Goal: Task Accomplishment & Management: Use online tool/utility

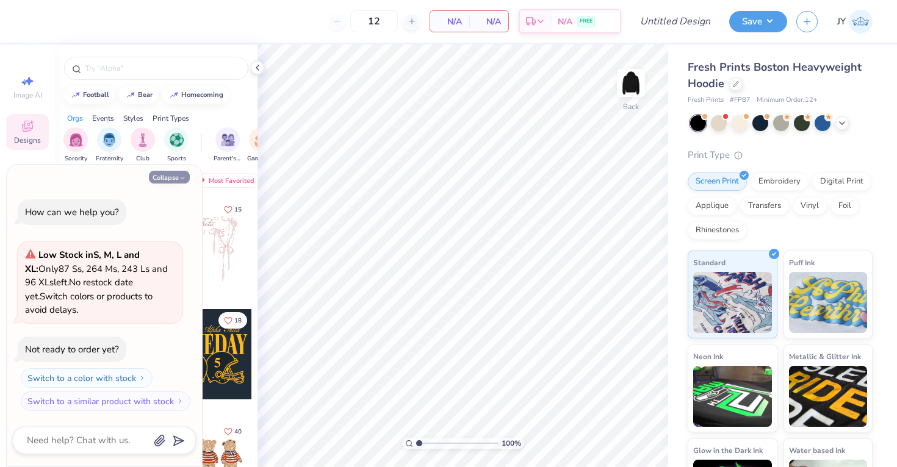
click at [175, 177] on button "Collapse" at bounding box center [169, 177] width 41 height 13
type textarea "x"
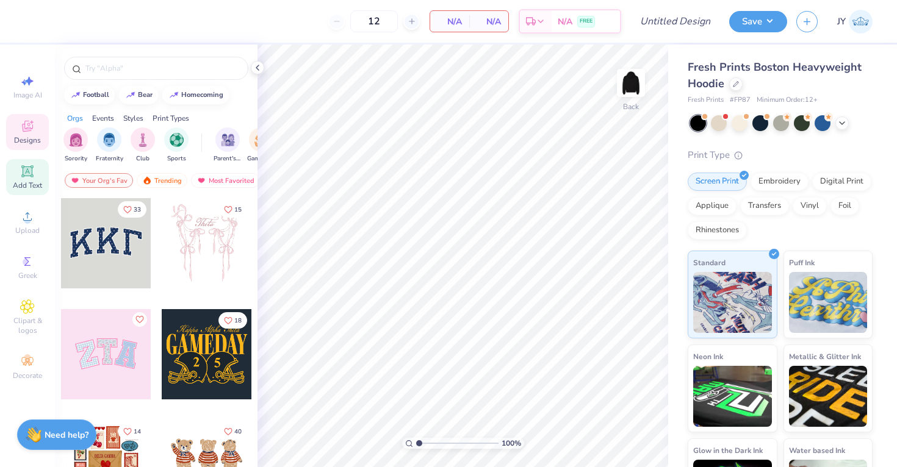
click at [31, 186] on span "Add Text" at bounding box center [27, 186] width 29 height 10
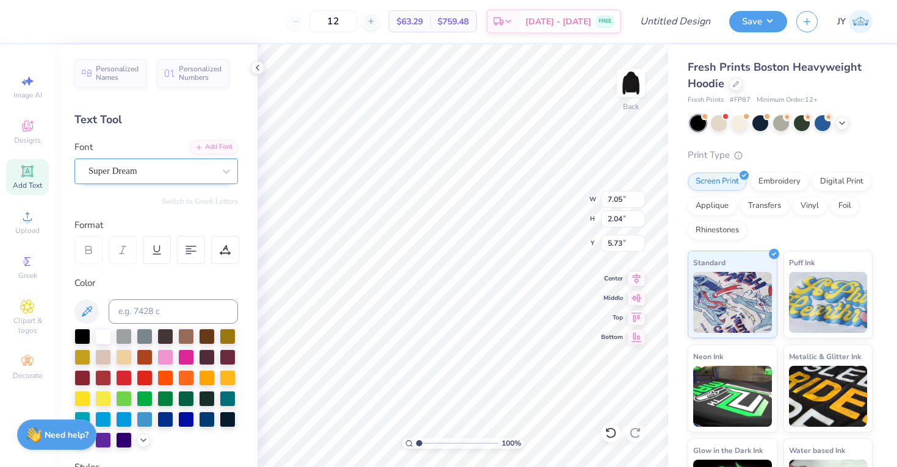
click at [200, 168] on div "Super Dream" at bounding box center [151, 171] width 128 height 19
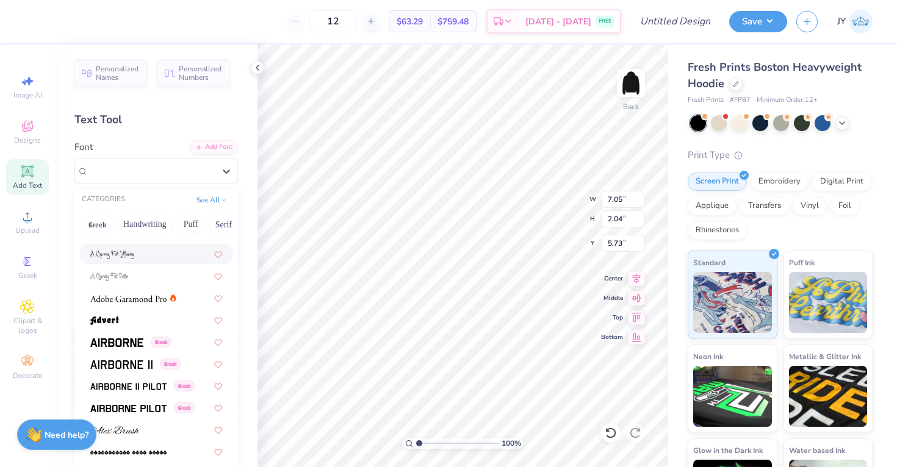
scroll to position [145, 0]
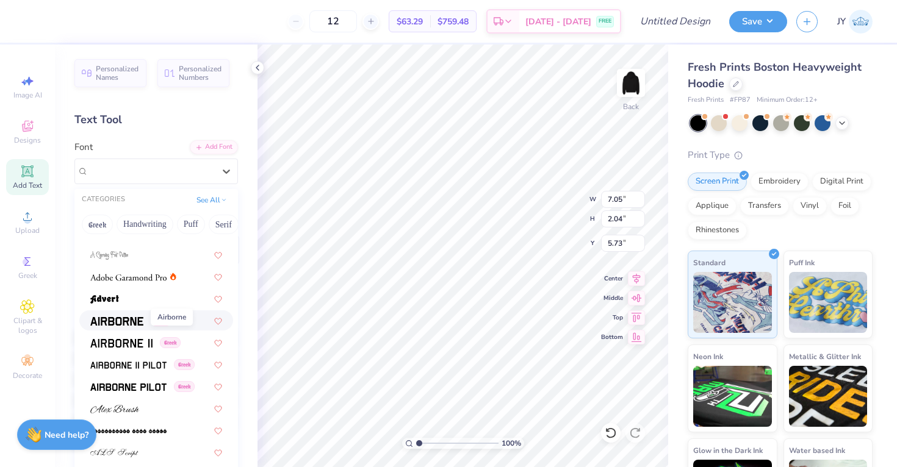
click at [131, 316] on span at bounding box center [116, 320] width 53 height 13
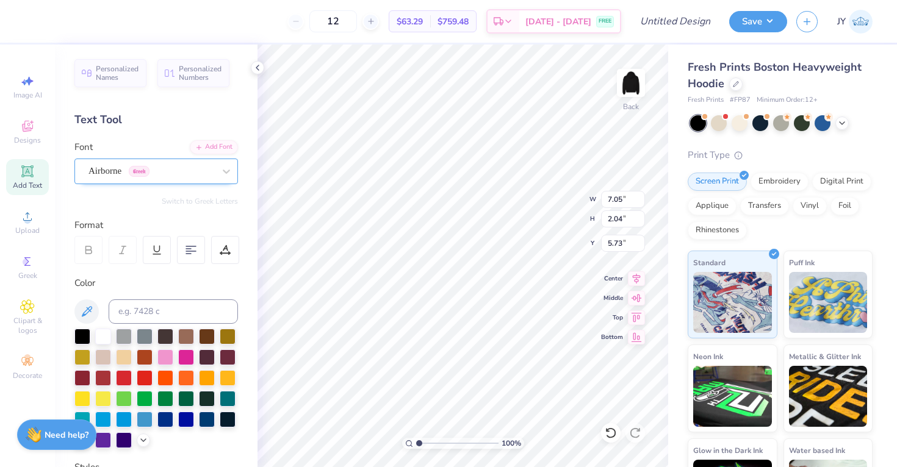
click at [164, 171] on div "Airborne Greek" at bounding box center [151, 171] width 128 height 19
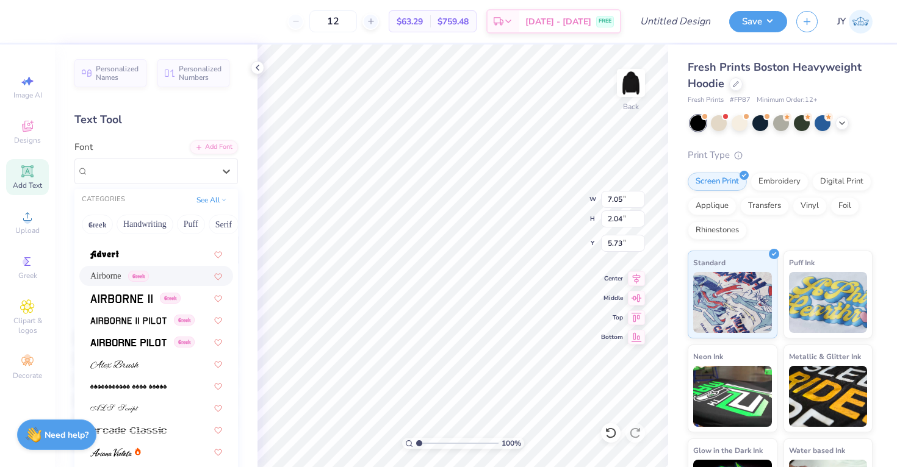
scroll to position [664, 0]
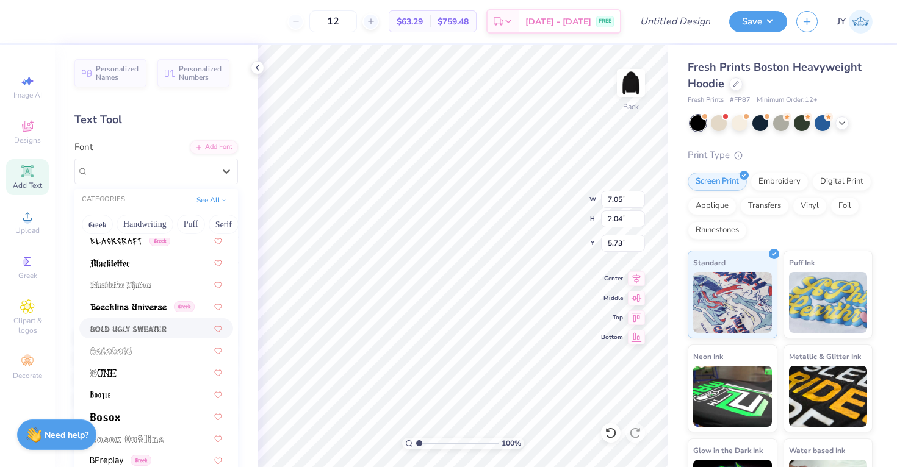
click at [165, 333] on img at bounding box center [128, 329] width 76 height 9
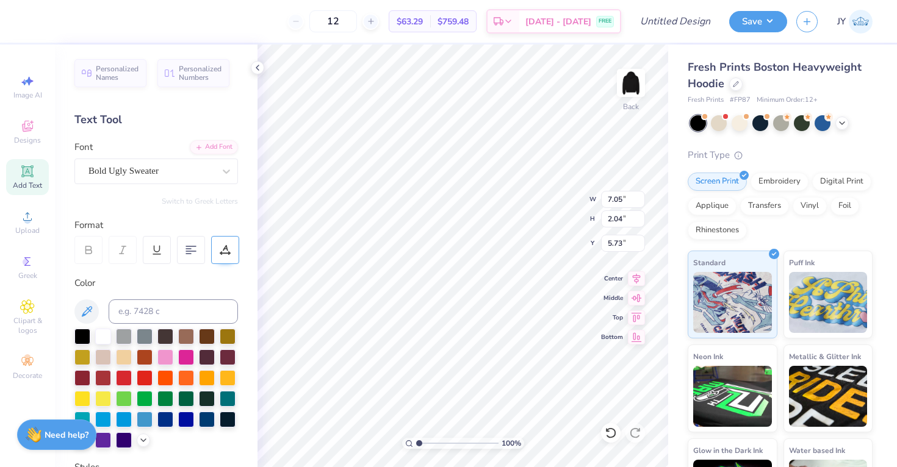
type textarea "S"
click at [170, 176] on div "Bold Ugly Sweater" at bounding box center [151, 171] width 128 height 19
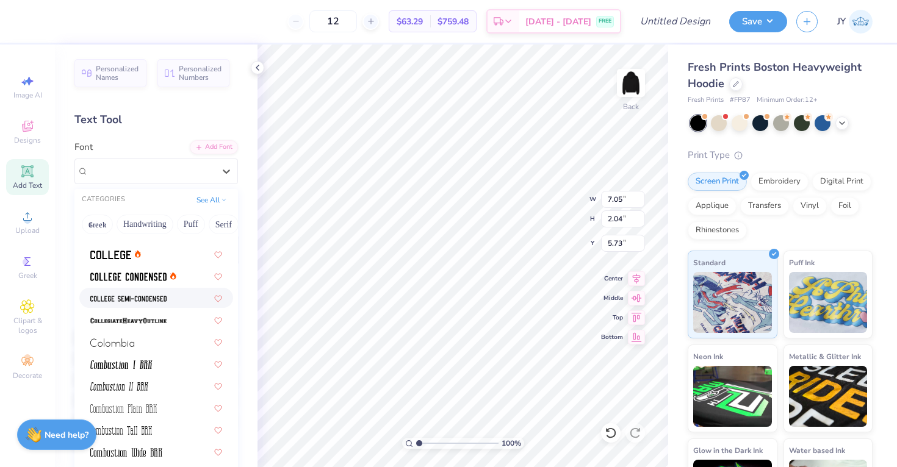
scroll to position [1596, 0]
click at [143, 224] on button "Handwriting" at bounding box center [145, 225] width 57 height 20
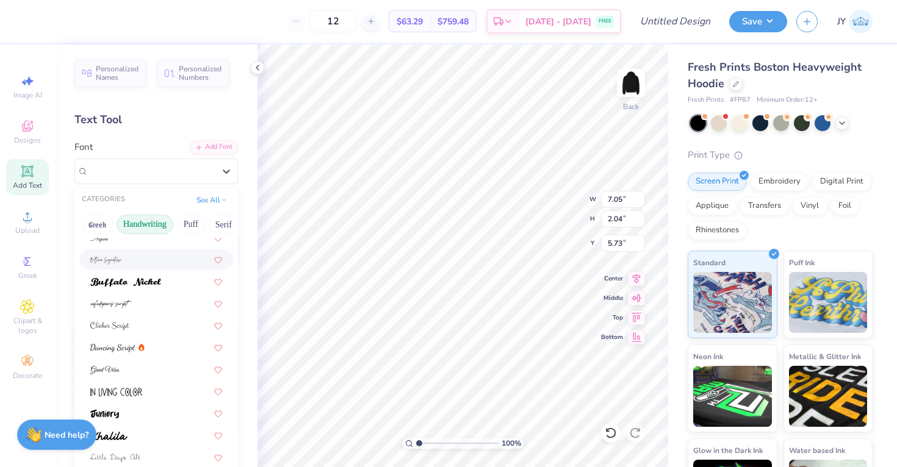
scroll to position [91, 0]
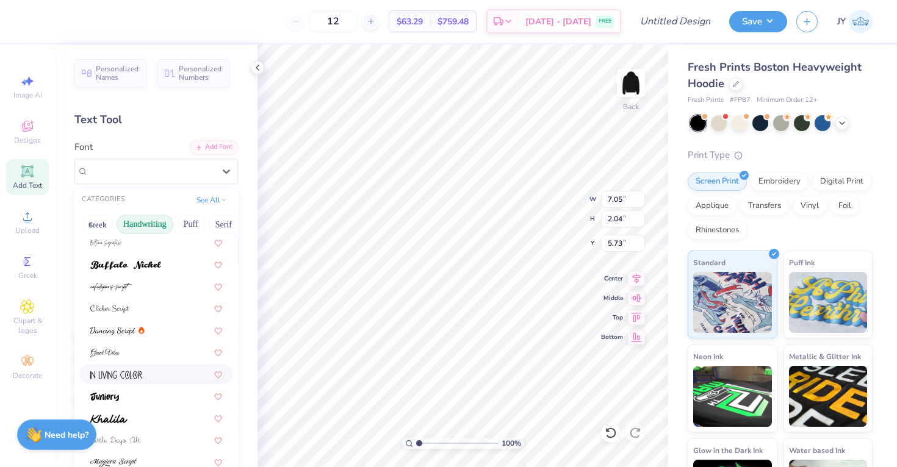
click at [157, 372] on div at bounding box center [156, 374] width 132 height 13
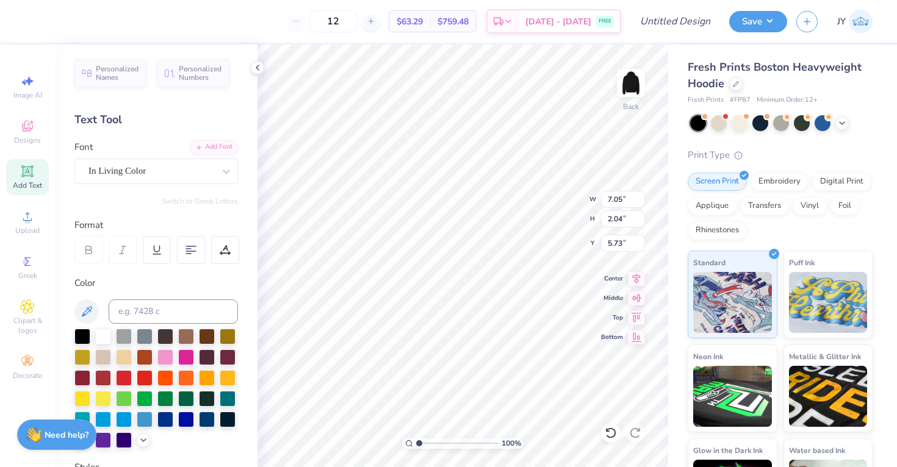
scroll to position [0, 0]
type textarea "Stony"
type input "5.37"
type input "2.97"
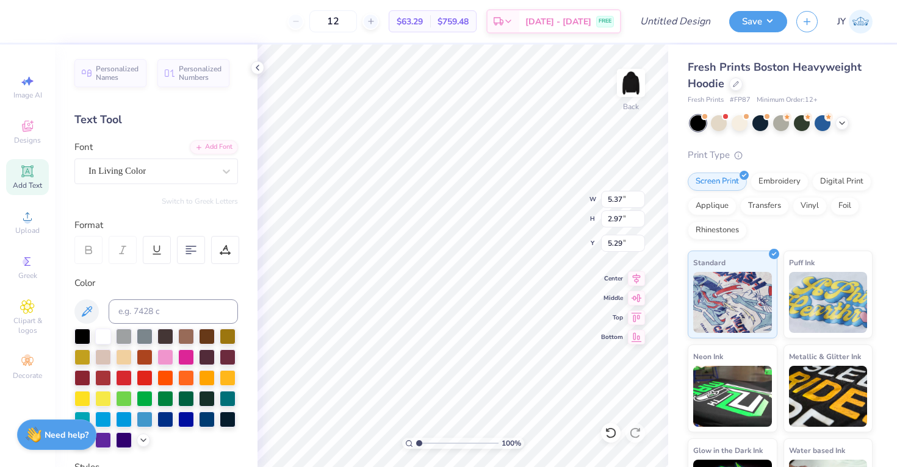
type input "3.31"
click at [39, 182] on span "Add Text" at bounding box center [27, 186] width 29 height 10
type input "7.05"
type input "2.04"
type input "5.73"
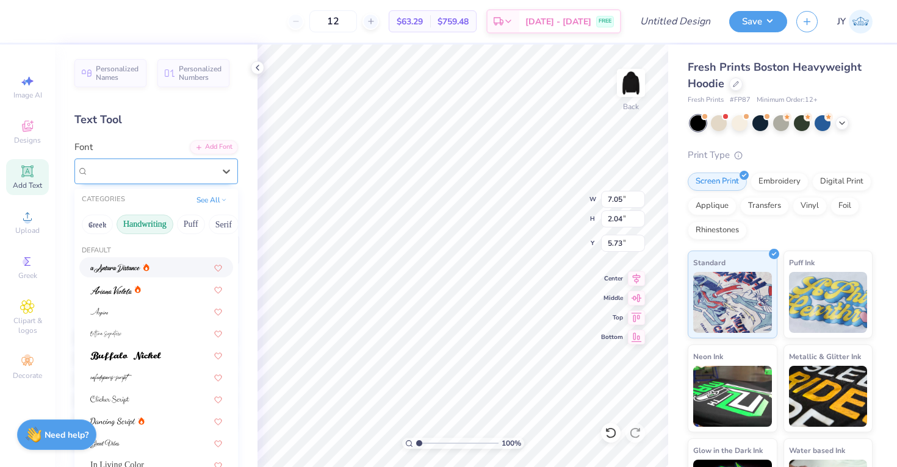
click at [178, 173] on div "Super Dream" at bounding box center [151, 171] width 128 height 19
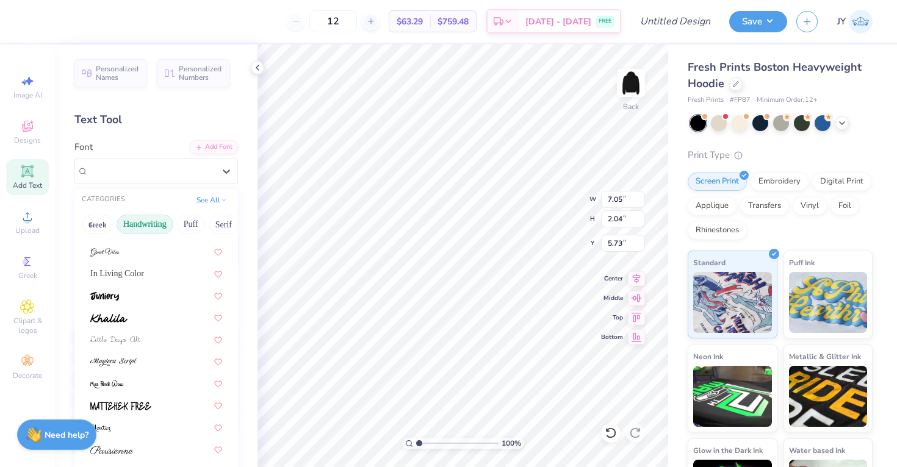
scroll to position [98, 0]
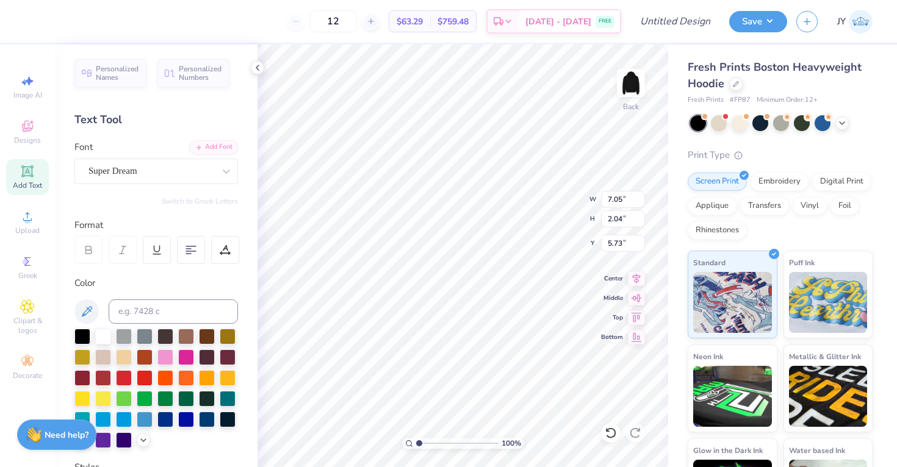
click at [170, 187] on div "Personalized Names Personalized Numbers Text Tool Add Font Font Super Dream Swi…" at bounding box center [156, 256] width 203 height 423
type input "5.37"
type input "2.97"
type input "3.31"
type input "7.05"
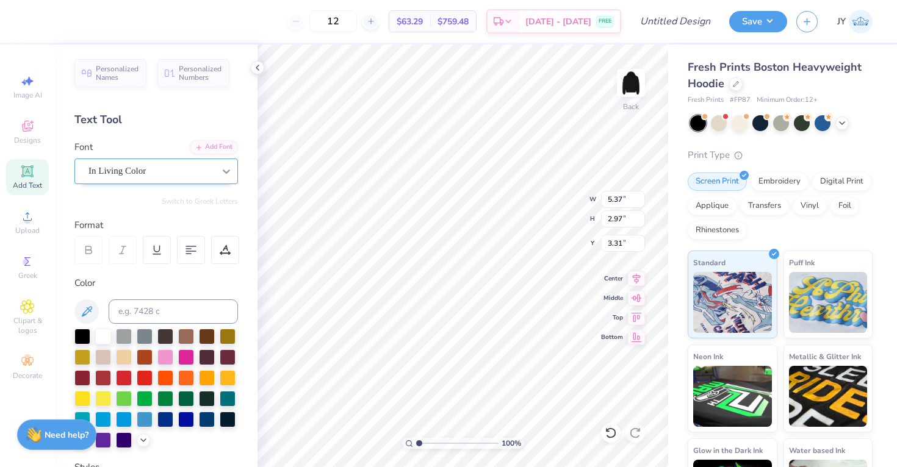
type input "2.04"
type input "5.73"
click at [179, 179] on div at bounding box center [151, 171] width 126 height 16
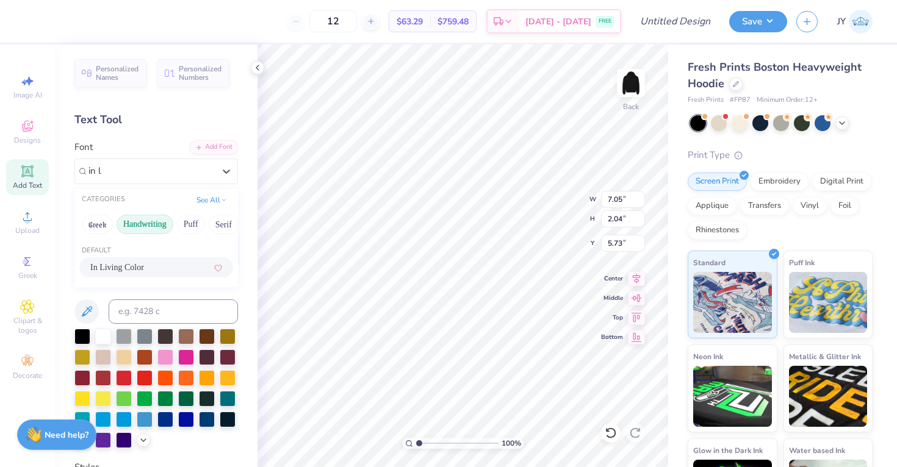
click at [142, 261] on div "In Living Color" at bounding box center [156, 267] width 132 height 13
type input "in l"
type input "3.77"
type input "1.99"
type input "5.75"
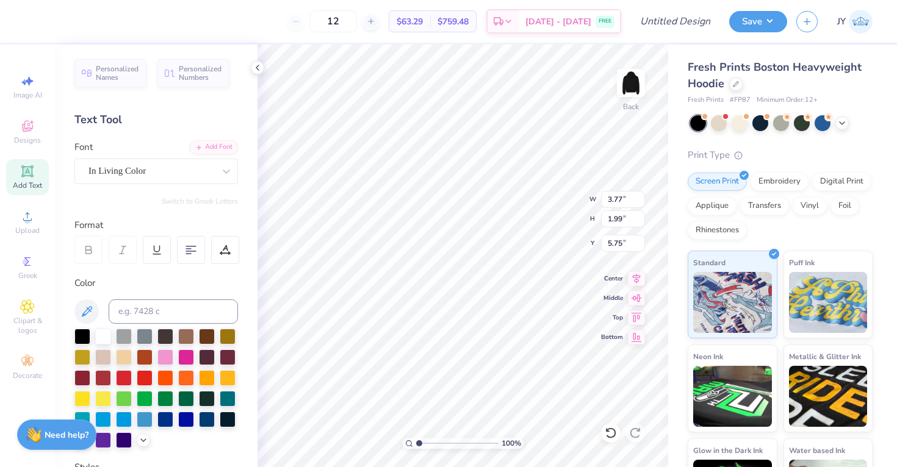
scroll to position [0, 0]
type textarea "Brook"
type input "5.88"
type input "3.22"
type input "5.14"
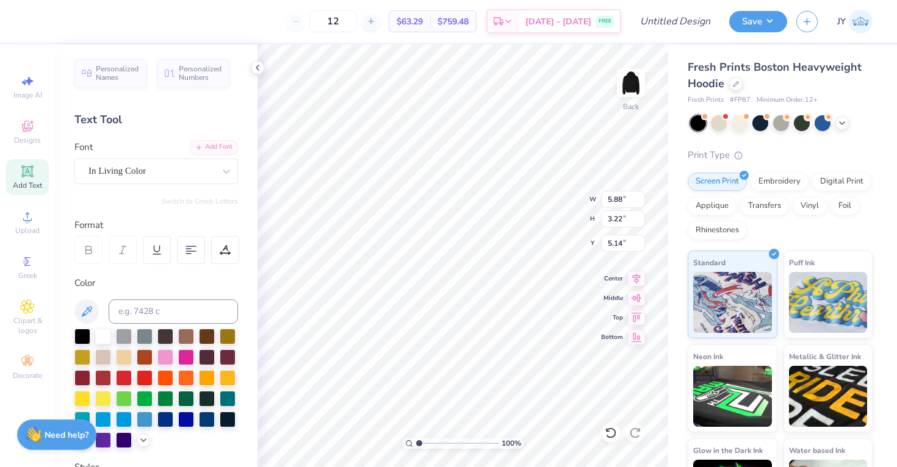
type input "3.53"
type input "5.37"
type input "2.97"
type input "3.31"
type input "5.45"
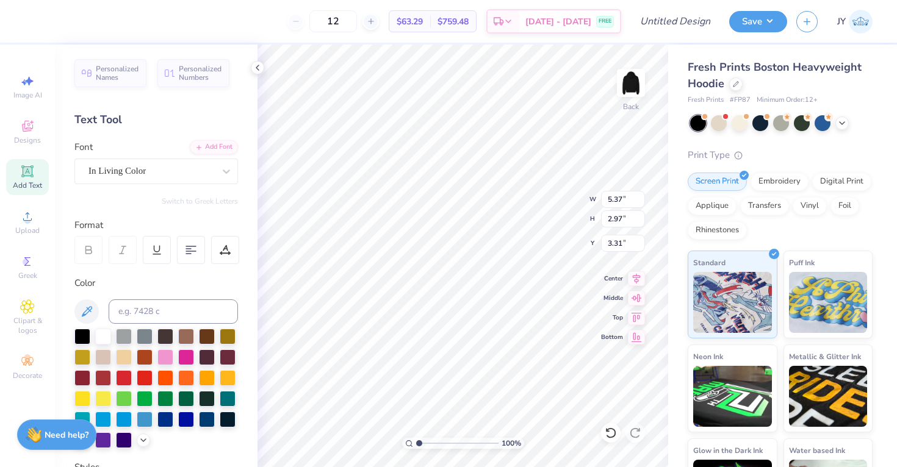
type input "2.56"
type input "3.52"
type input "5.88"
type input "3.22"
type input "3.53"
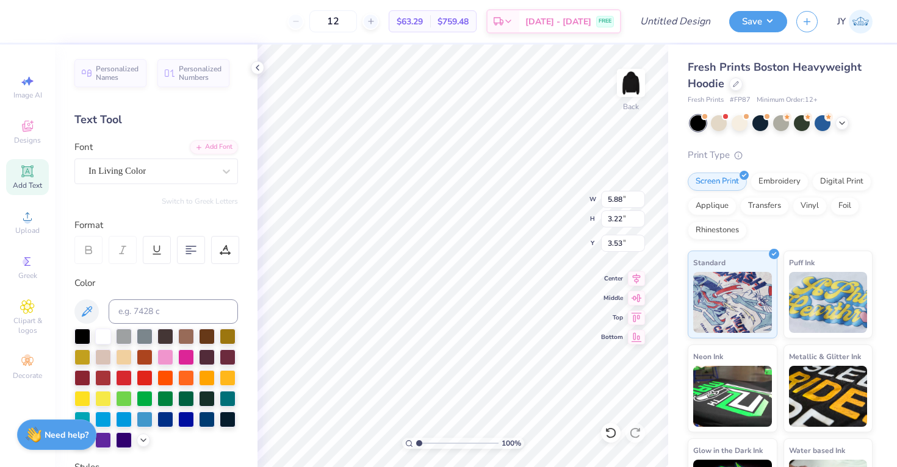
type input "3.17"
type input "3.58"
type input "5.45"
type input "2.56"
type input "3.52"
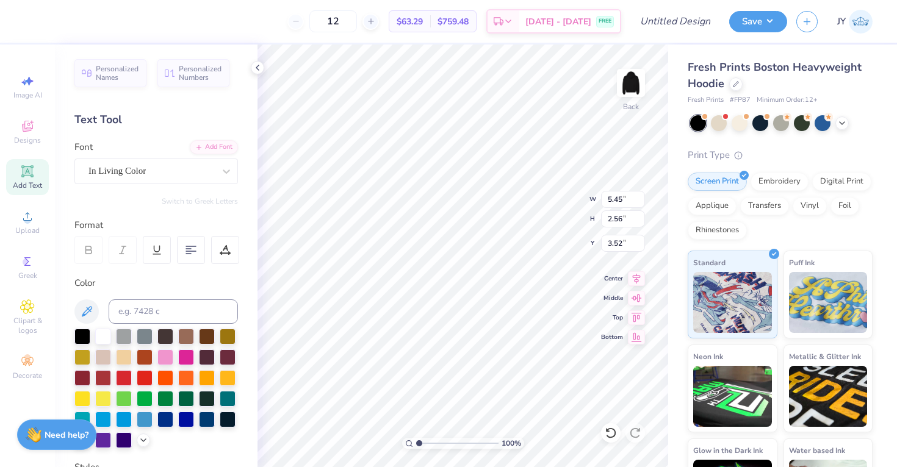
type input "5.88"
type input "3.17"
type input "3.58"
type input "5.45"
type input "2.56"
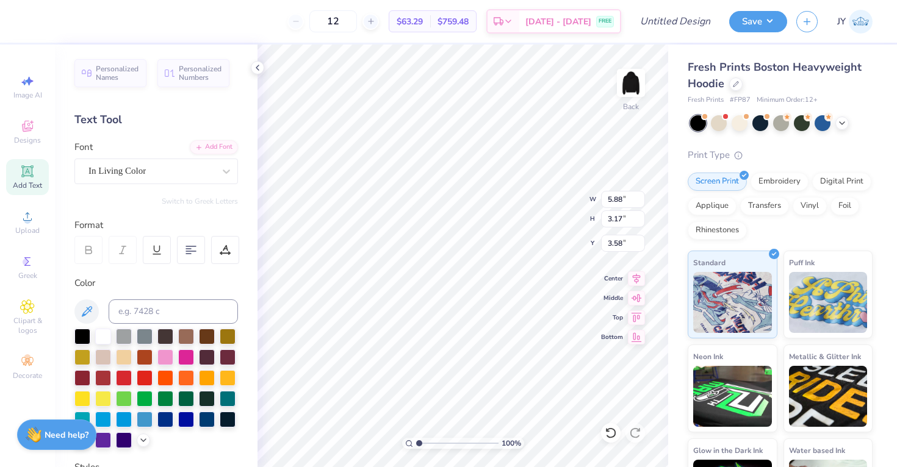
type input "3.52"
type input "5.88"
type input "3.17"
type input "3.58"
type input "5.45"
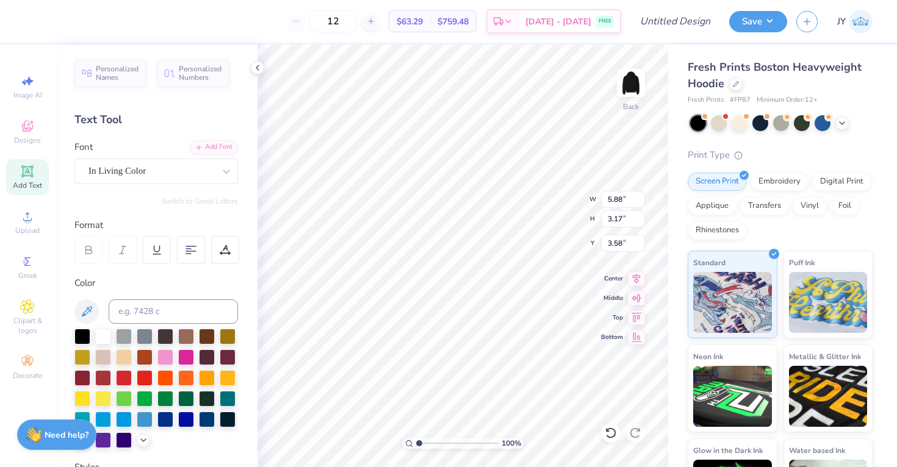
type input "2.56"
type input "3.52"
type input "5.88"
type input "3.17"
type input "3.58"
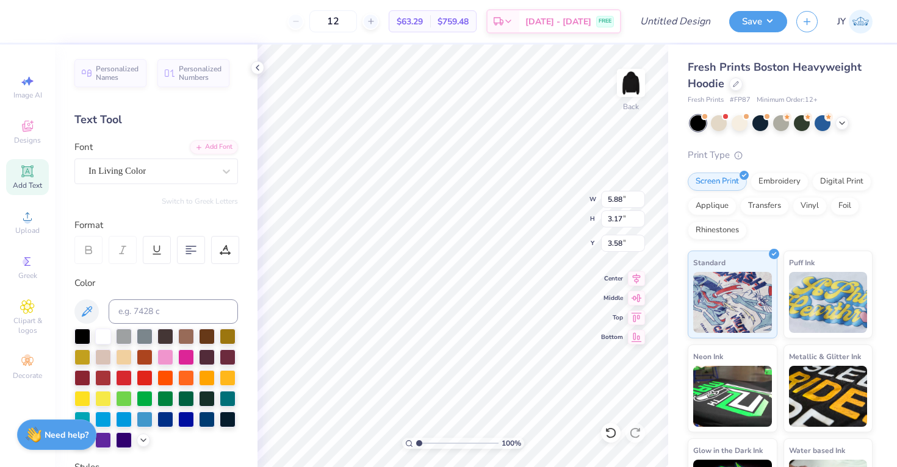
type input "5.84"
type input "2.80"
type input "3.76"
type input "5.84"
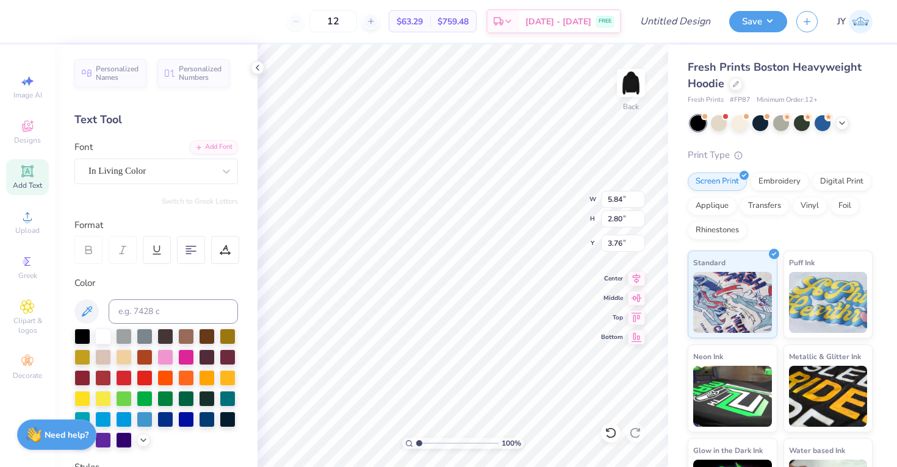
type input "2.80"
type input "3.64"
type input "5.84"
type input "2.80"
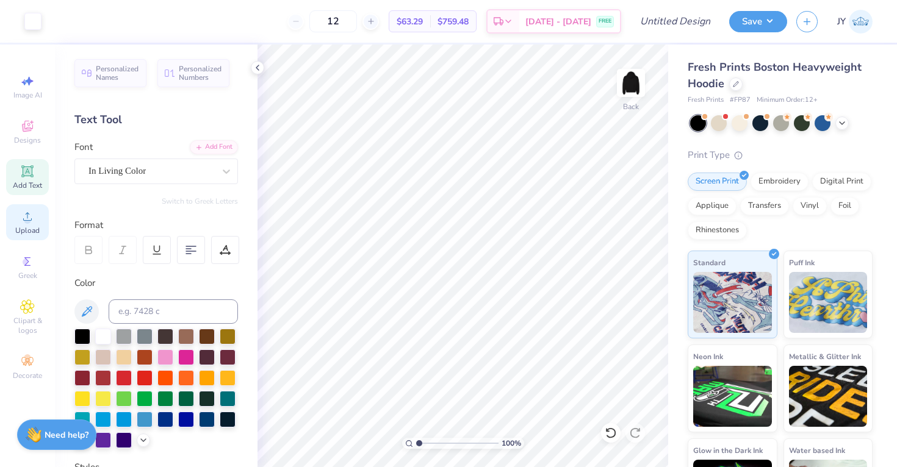
click at [31, 229] on span "Upload" at bounding box center [27, 231] width 24 height 10
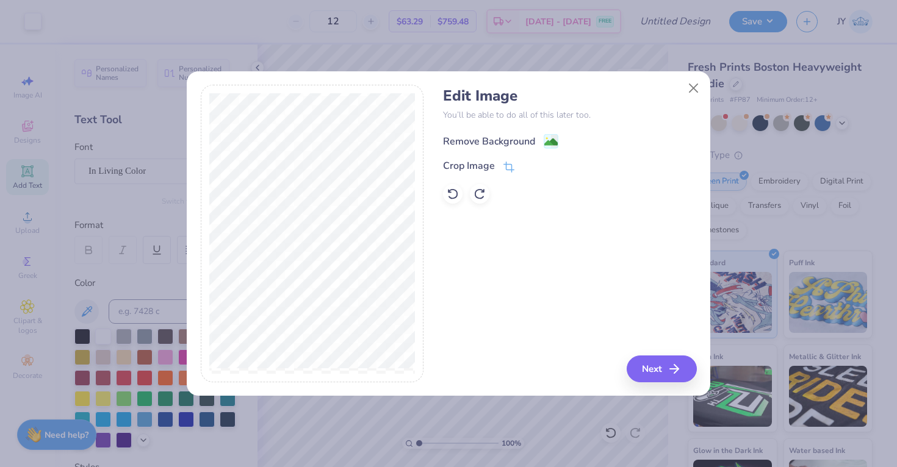
click at [542, 142] on div "Remove Background" at bounding box center [500, 141] width 115 height 15
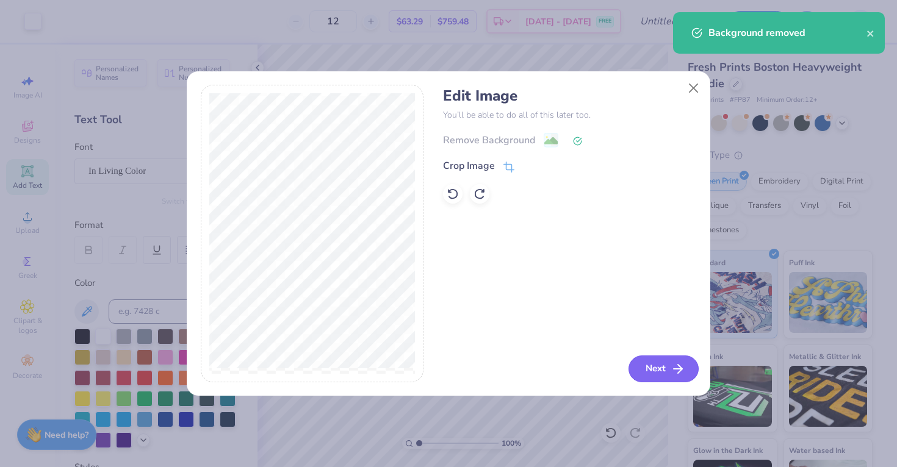
click at [672, 370] on icon "button" at bounding box center [678, 369] width 15 height 15
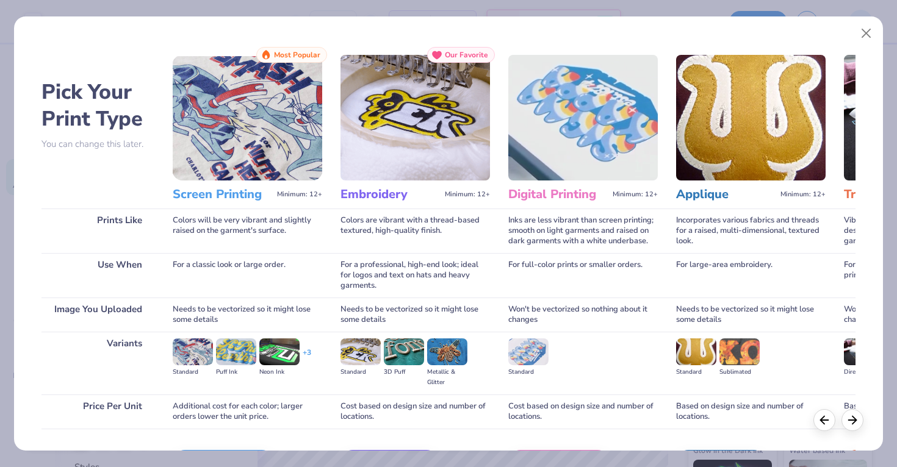
scroll to position [80, 0]
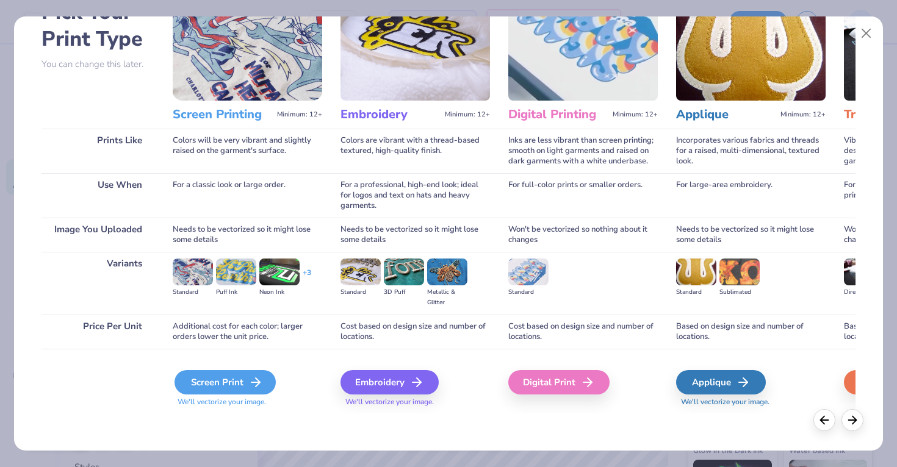
click at [239, 380] on div "Screen Print" at bounding box center [225, 382] width 101 height 24
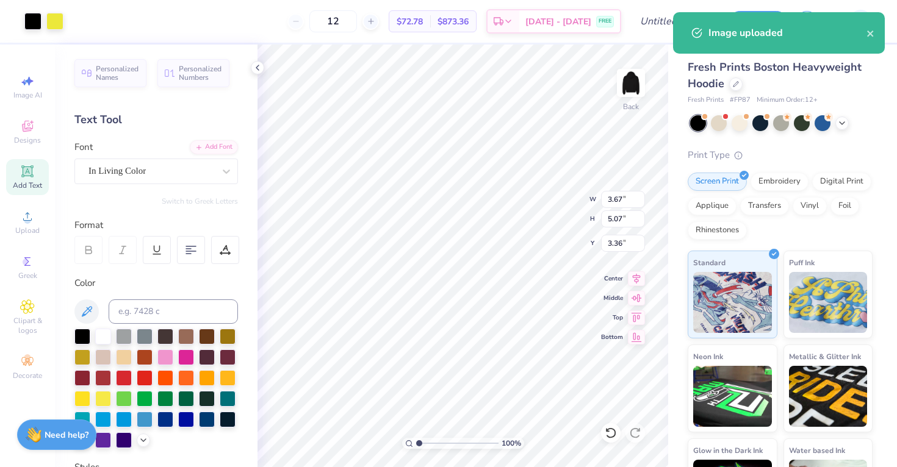
type input "3.67"
type input "5.07"
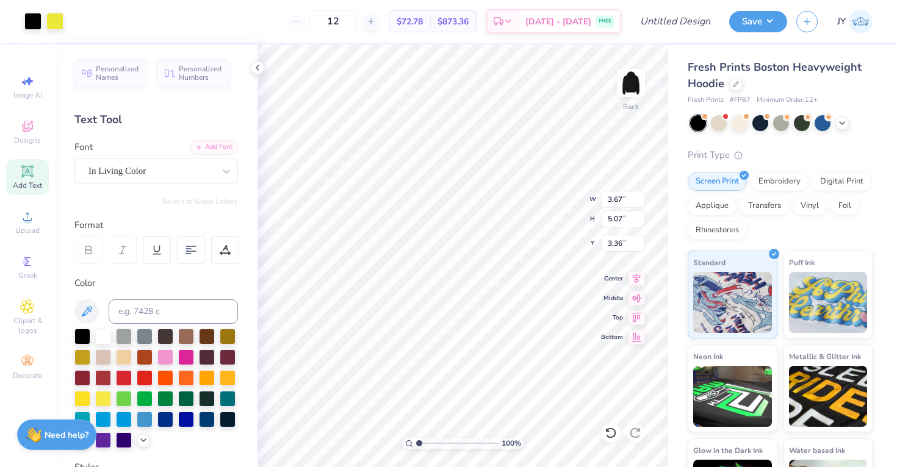
type input "1.68"
type input "3.07"
type input "4.24"
type input "2.21"
click at [846, 123] on icon at bounding box center [842, 122] width 10 height 10
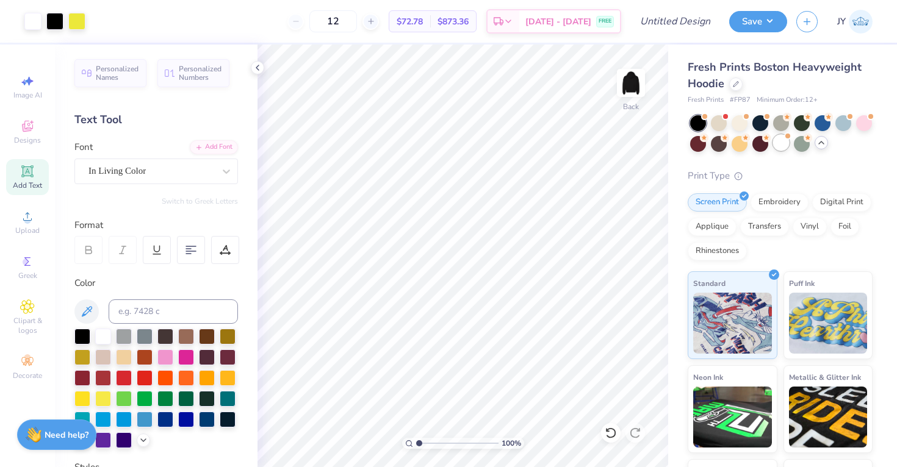
click at [784, 143] on div at bounding box center [781, 143] width 16 height 16
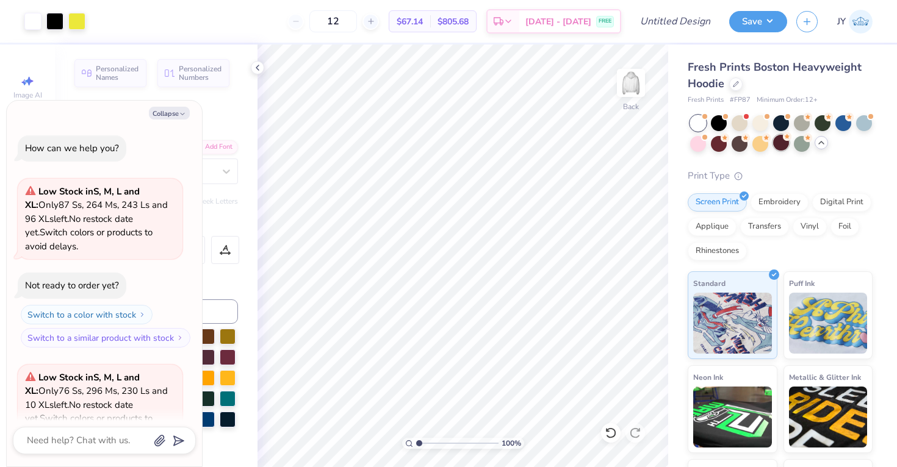
scroll to position [122, 0]
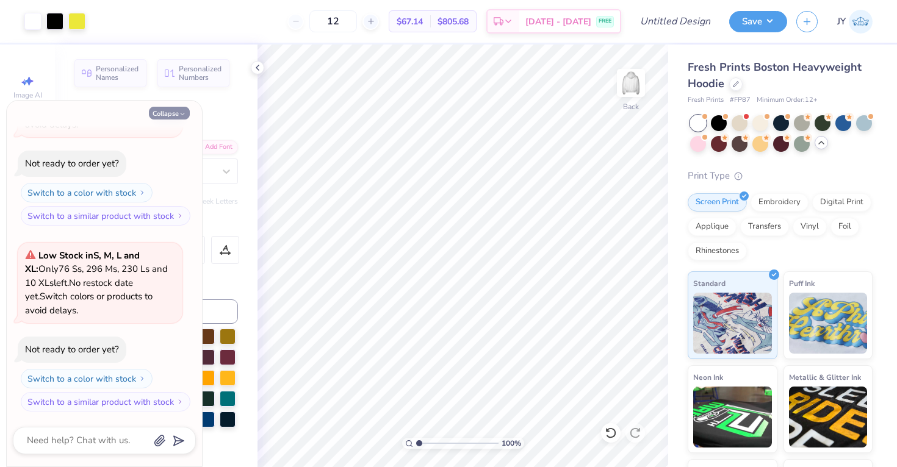
click at [172, 107] on button "Collapse" at bounding box center [169, 113] width 41 height 13
type textarea "x"
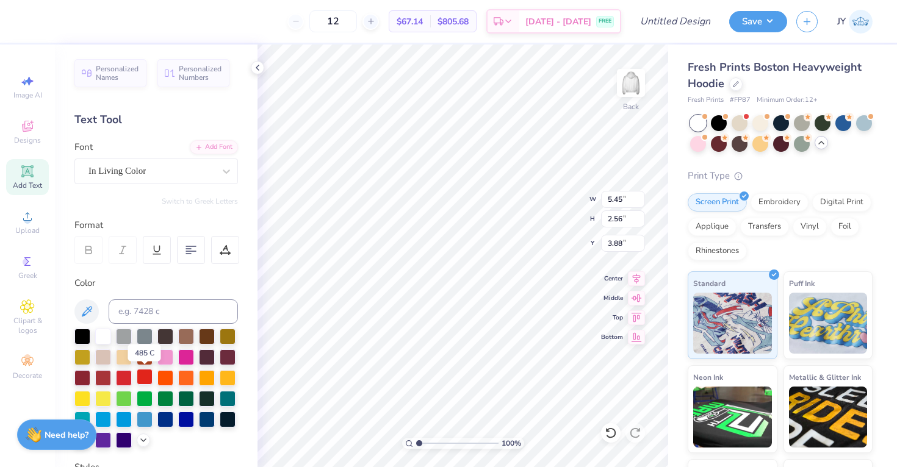
click at [147, 383] on div at bounding box center [145, 377] width 16 height 16
type input "5.84"
type input "2.80"
type input "3.64"
click at [142, 382] on div at bounding box center [145, 377] width 16 height 16
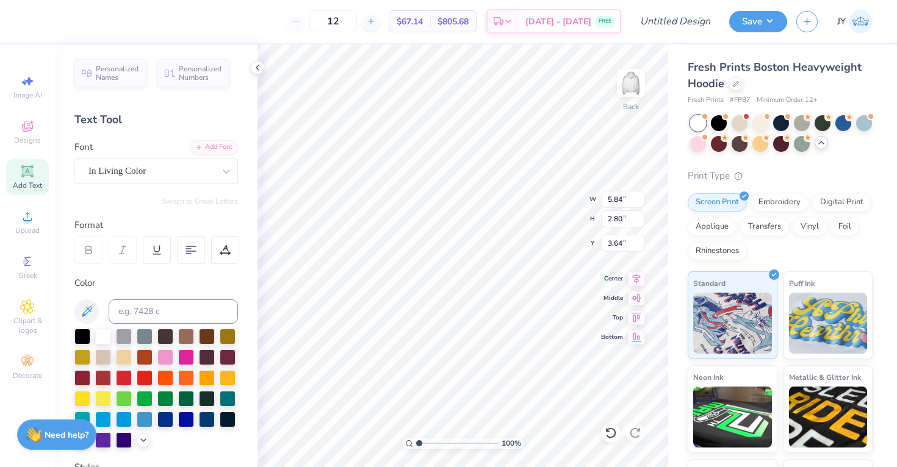
type input "3.95"
type input "3.07"
type input "4.24"
type input "2.51"
type input "5.45"
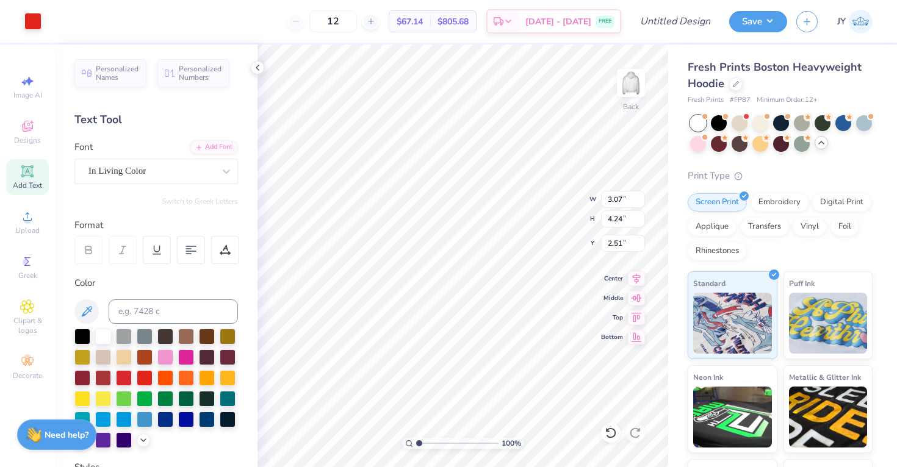
type input "2.56"
type input "3.35"
type input "5.84"
type input "2.80"
type input "3.35"
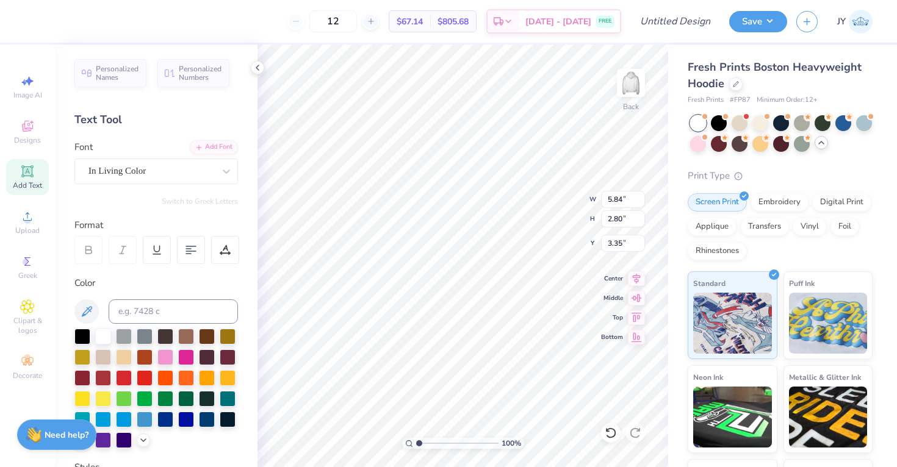
type input "5.45"
type input "2.56"
type input "3.59"
type input "5.84"
type input "2.80"
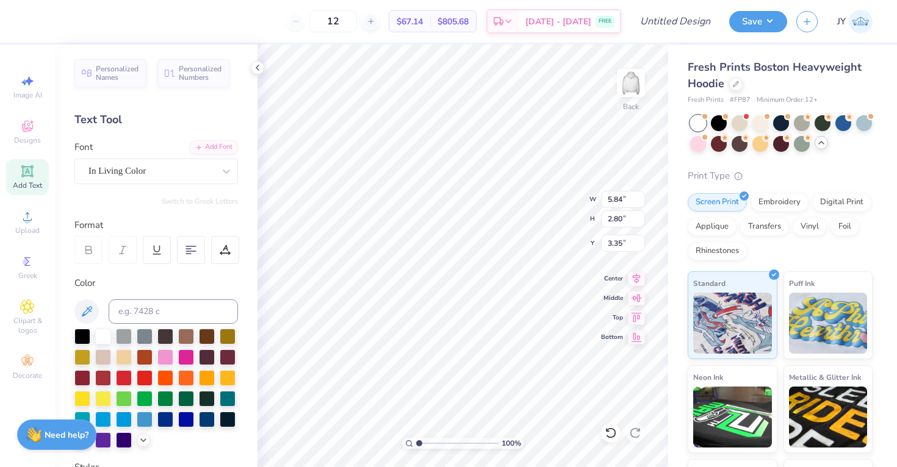
type input "3.95"
type input "3.07"
type input "4.24"
type input "2.51"
type input "5.45"
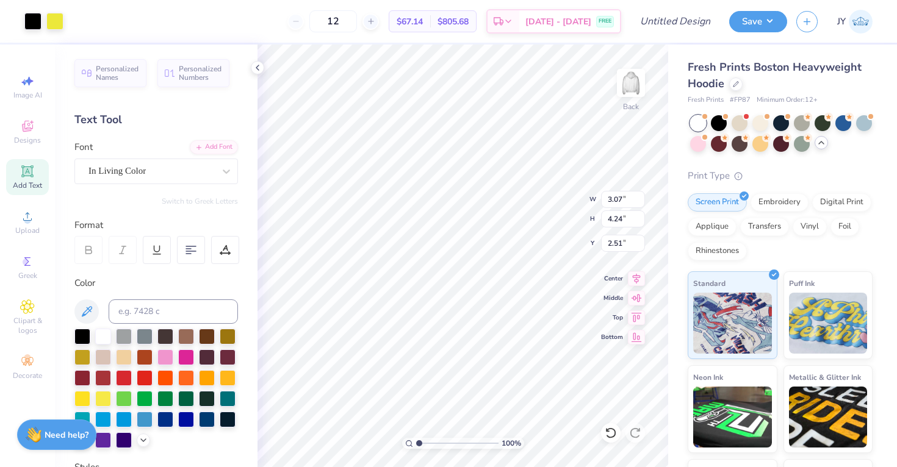
type input "2.56"
type input "3.35"
type input "5.38"
type input "2.91"
type input "3.84"
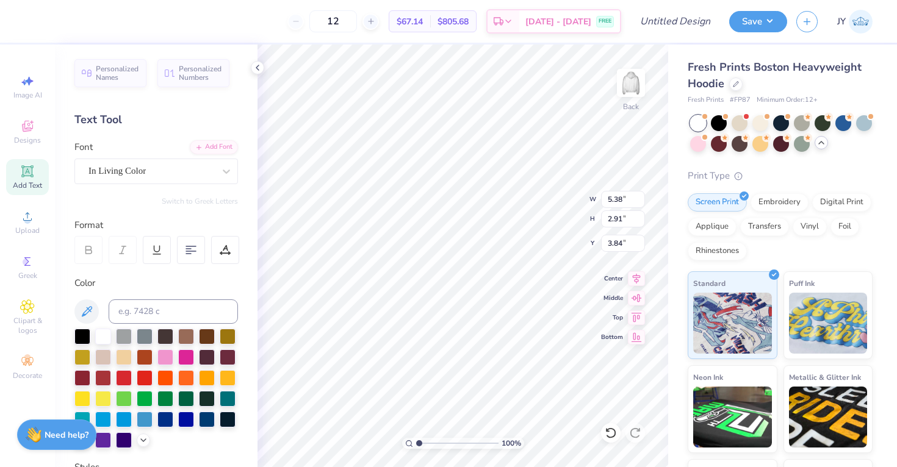
type input "5.84"
type input "2.80"
type input "3.95"
type input "5.87"
type input "3.01"
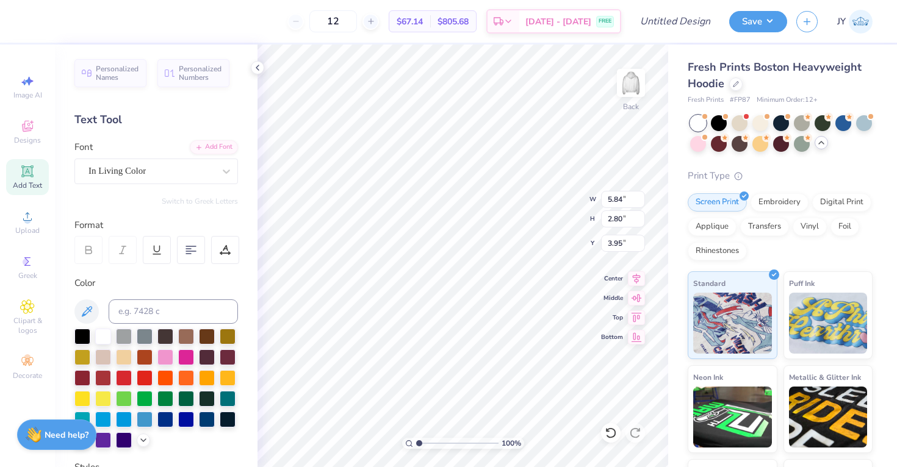
type input "3.84"
type input "3.74"
click at [34, 173] on icon at bounding box center [27, 171] width 15 height 15
click at [185, 178] on div "Super Dream" at bounding box center [151, 171] width 128 height 19
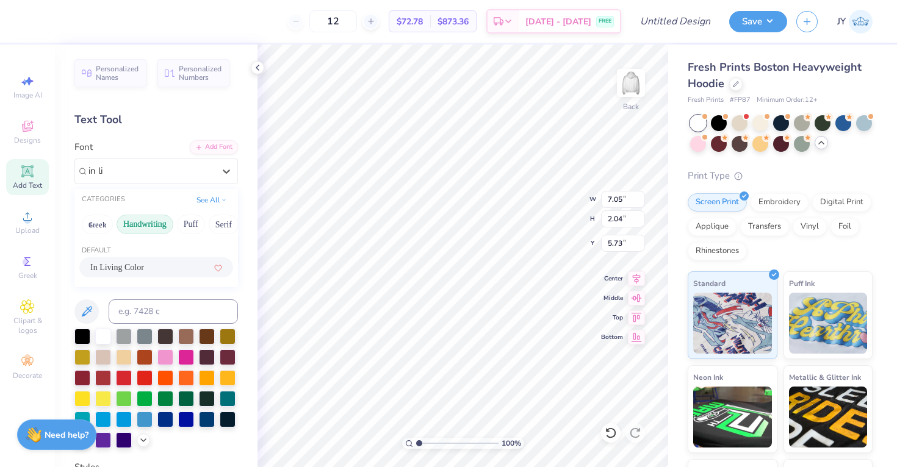
click at [117, 268] on span "In Living Color" at bounding box center [117, 267] width 54 height 13
type input "in li"
type input "3.77"
type input "1.99"
type input "5.75"
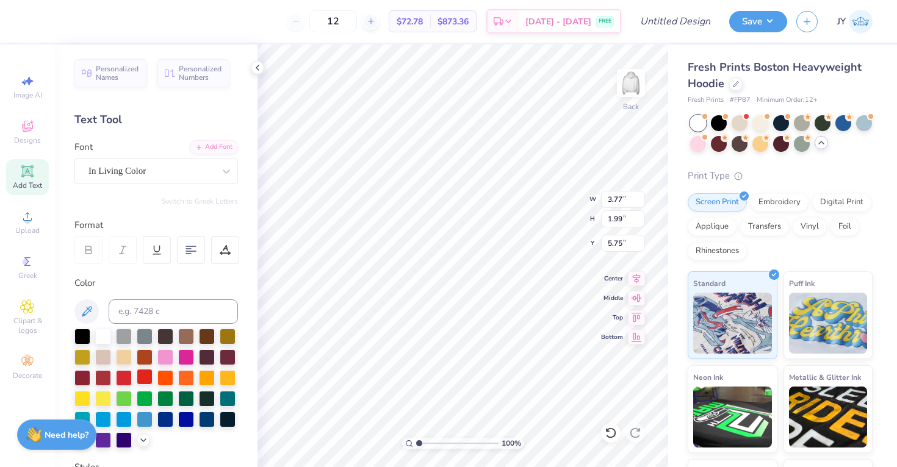
click at [146, 377] on div at bounding box center [145, 377] width 16 height 16
type textarea "WISE"
type input "7.80"
type input "4.72"
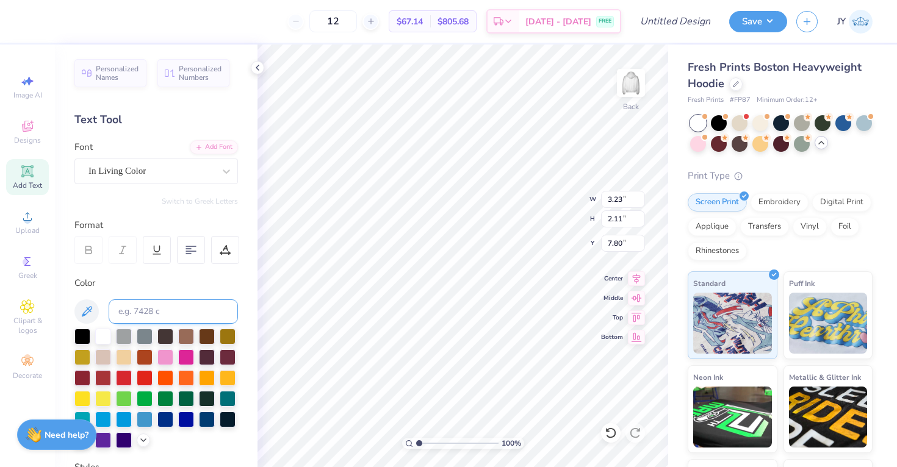
type input "3.08"
type input "7.41"
click at [81, 337] on div at bounding box center [82, 336] width 16 height 16
type textarea "WISE"
click at [140, 378] on div at bounding box center [145, 377] width 16 height 16
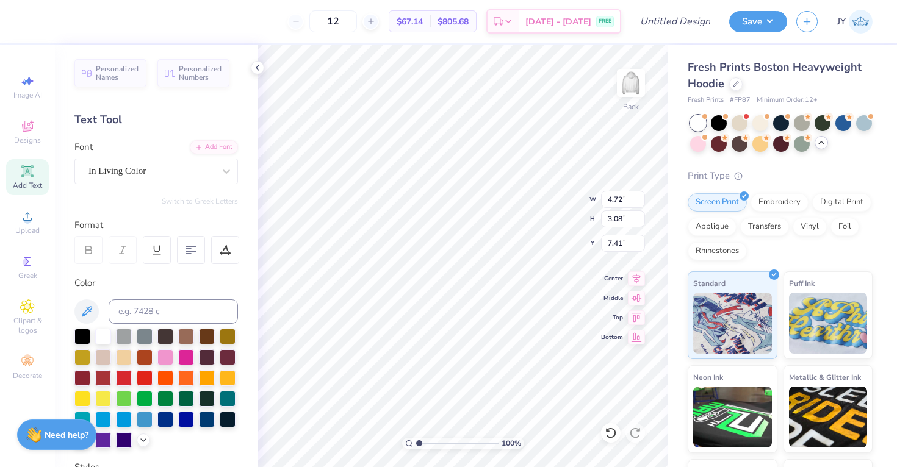
click at [96, 254] on div at bounding box center [88, 250] width 28 height 28
click at [159, 277] on div "Color" at bounding box center [156, 283] width 164 height 14
type input "7.39"
type textarea "W"
click at [31, 219] on circle at bounding box center [27, 220] width 7 height 7
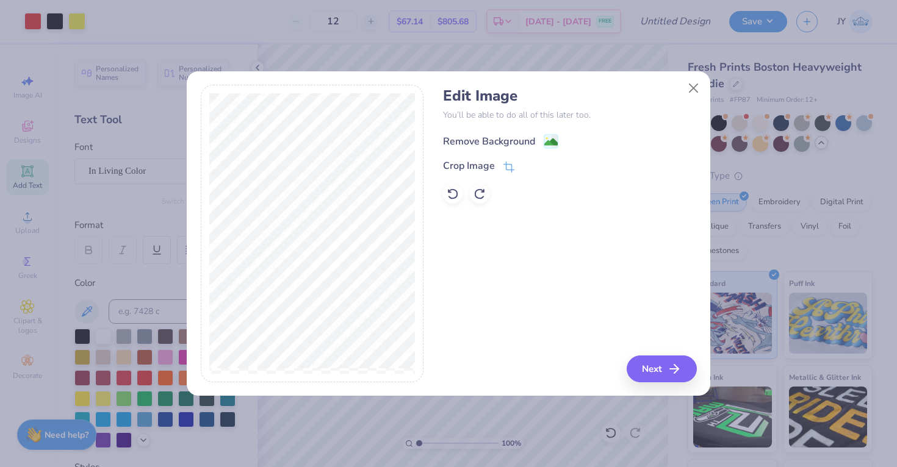
click at [532, 134] on div "Remove Background" at bounding box center [489, 141] width 92 height 15
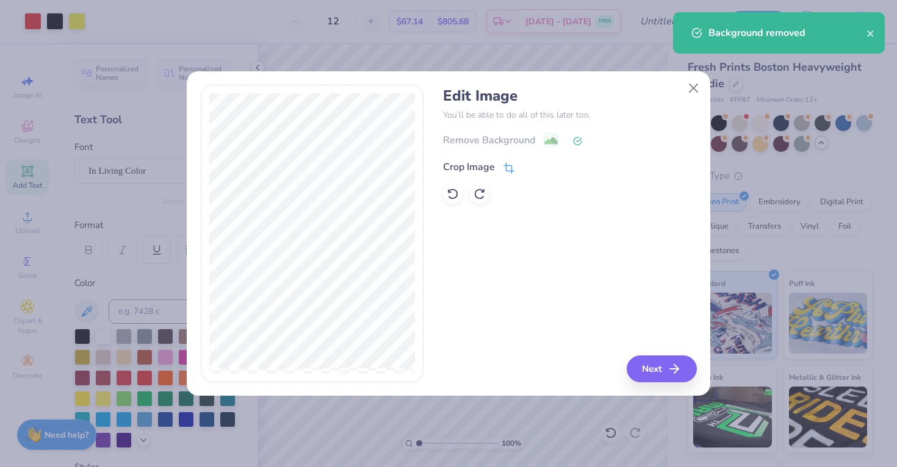
click at [494, 171] on div "Crop Image" at bounding box center [469, 167] width 52 height 15
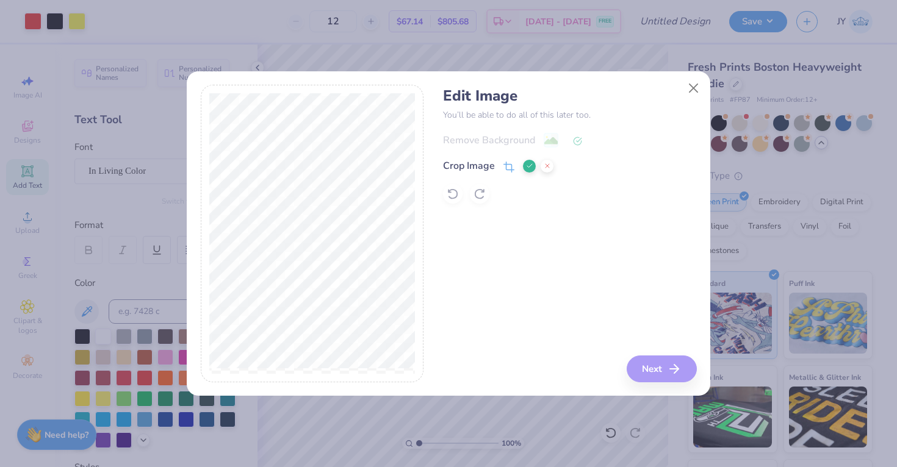
click at [528, 165] on icon at bounding box center [529, 165] width 7 height 7
click at [665, 368] on button "Next" at bounding box center [664, 369] width 70 height 27
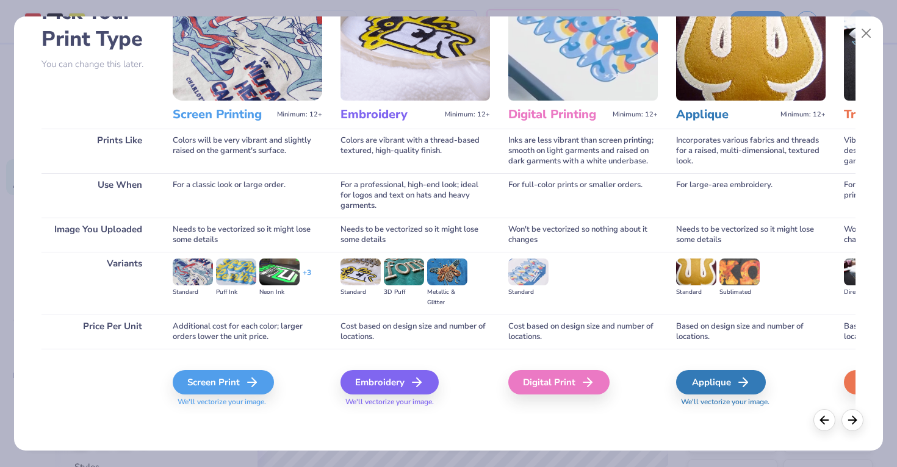
scroll to position [80, 0]
click at [237, 380] on div "Screen Print" at bounding box center [225, 382] width 101 height 24
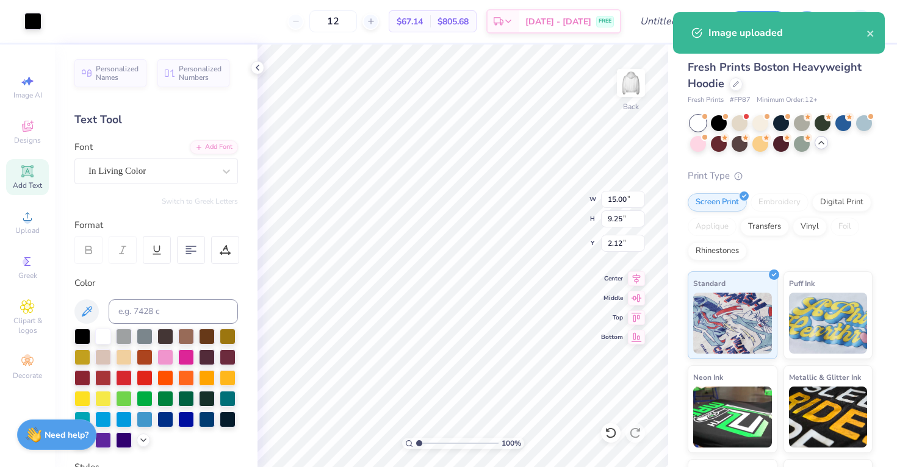
type input "3.87"
type input "2.39"
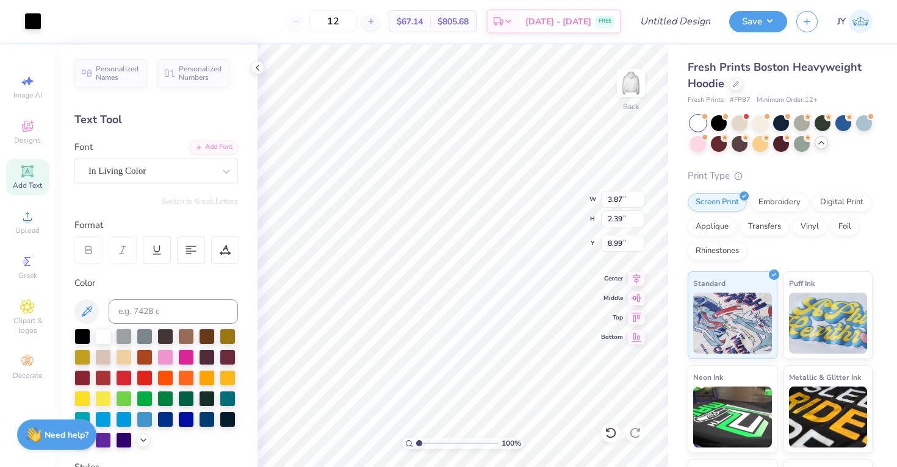
type input "7.55"
click at [31, 218] on icon at bounding box center [27, 216] width 15 height 15
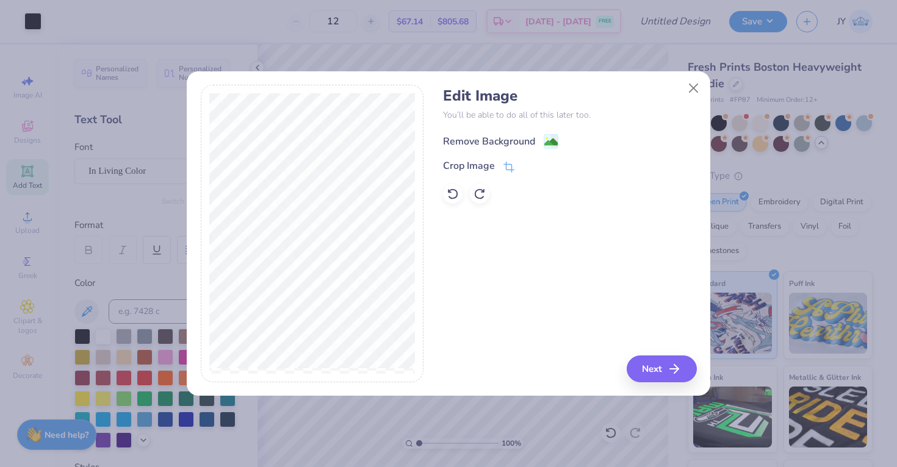
click at [552, 145] on image at bounding box center [550, 141] width 13 height 13
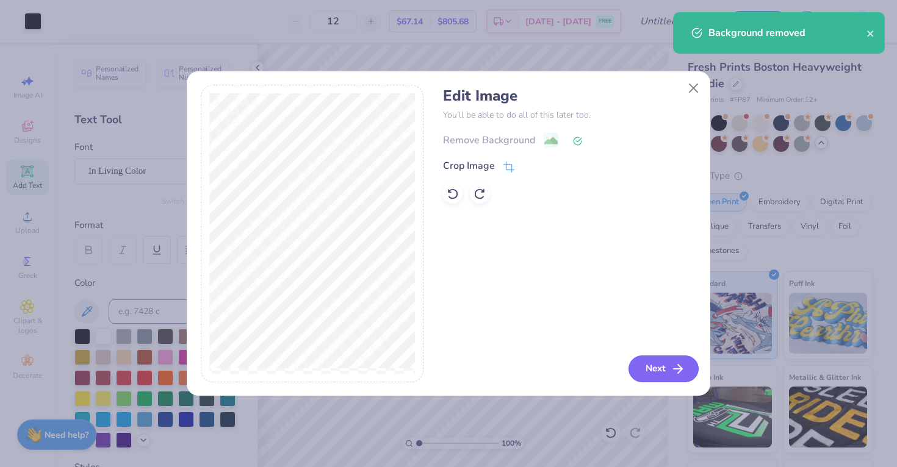
click at [645, 363] on button "Next" at bounding box center [664, 369] width 70 height 27
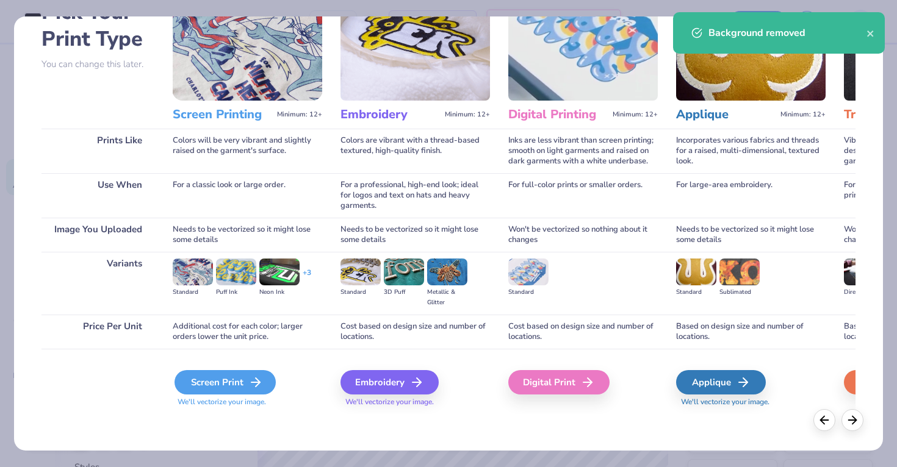
click at [240, 372] on div "Screen Print" at bounding box center [225, 382] width 101 height 24
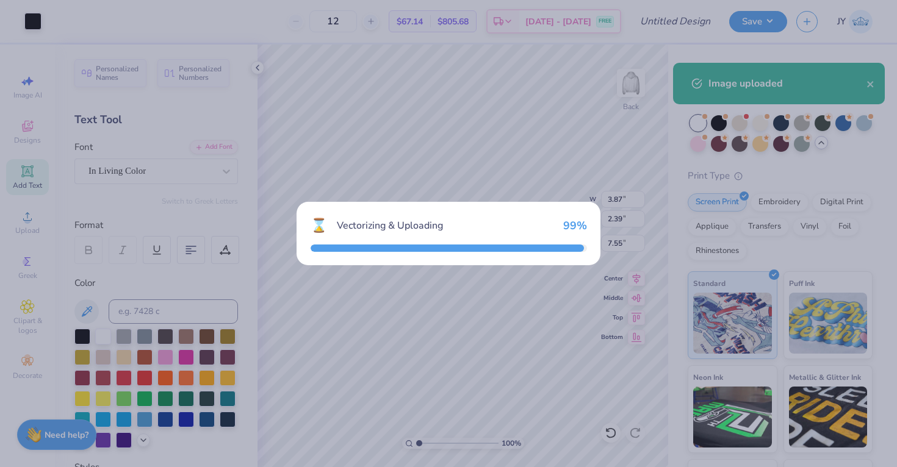
type input "5.72"
type input "12.05"
type input "0.73"
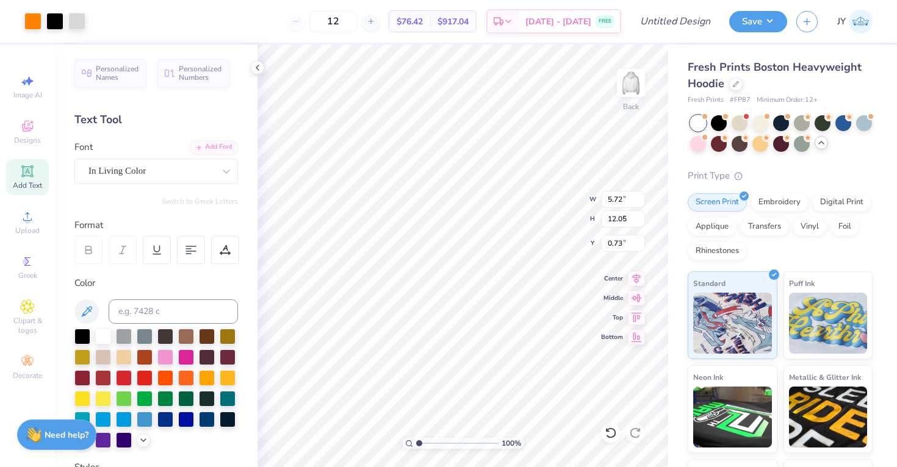
type input "1.67"
type input "3.52"
type input "7.55"
type input "1.40"
type input "2.95"
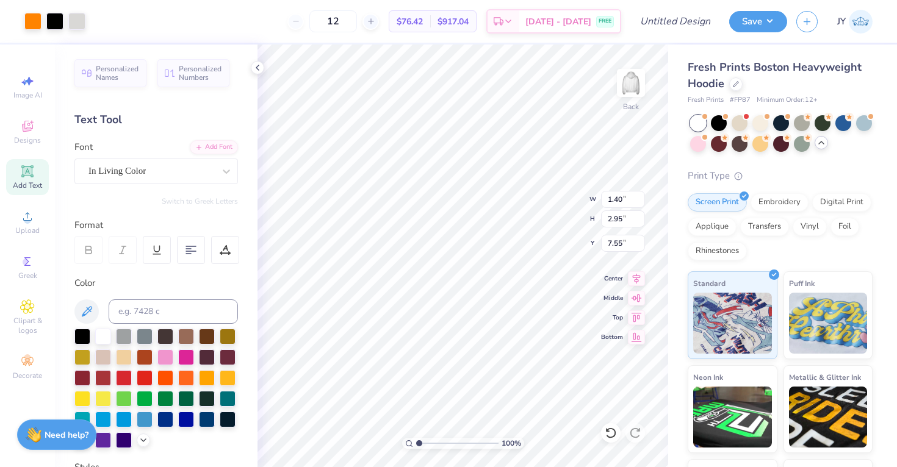
type input "3.87"
type input "2.39"
type input "1.40"
type input "2.95"
click at [27, 223] on circle at bounding box center [27, 220] width 7 height 7
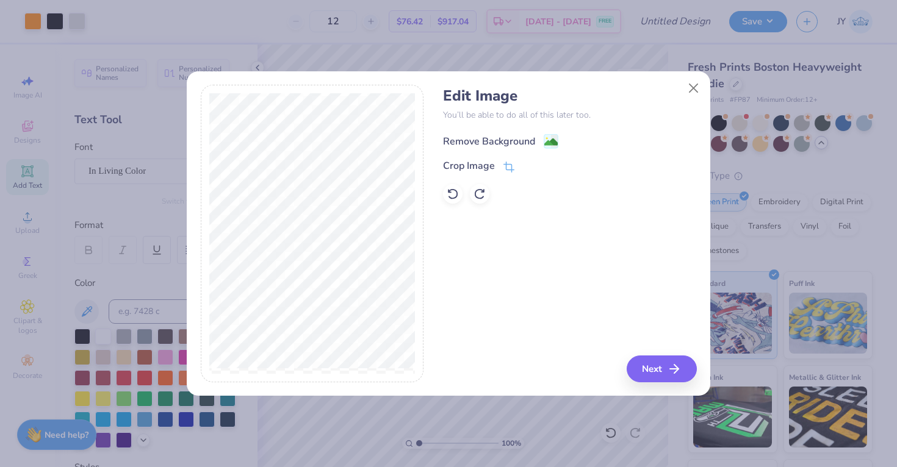
click at [546, 134] on span at bounding box center [551, 141] width 15 height 15
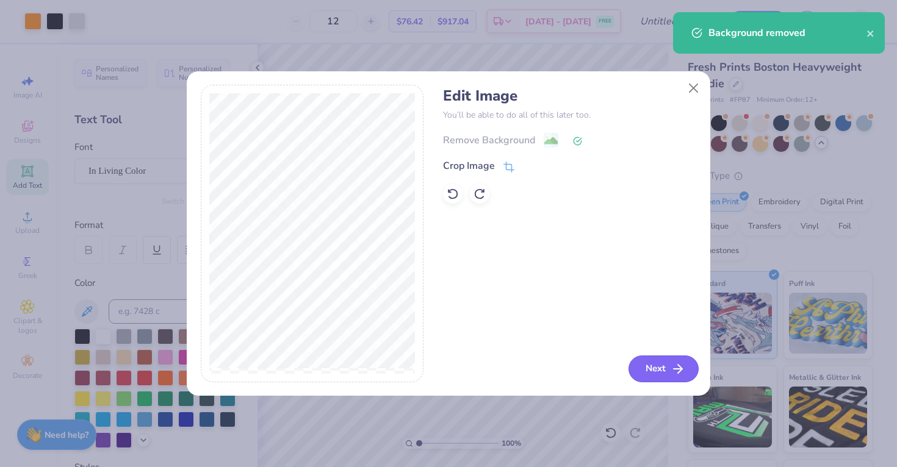
click at [653, 363] on button "Next" at bounding box center [664, 369] width 70 height 27
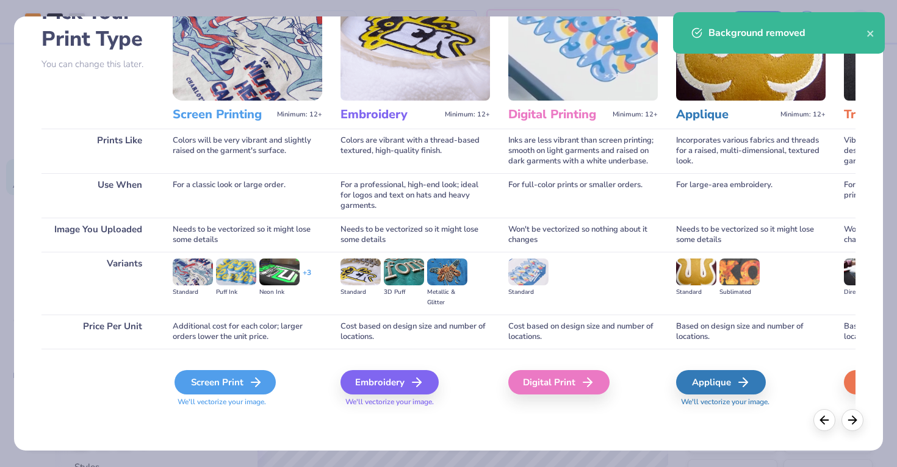
click at [233, 391] on div "Screen Print" at bounding box center [225, 382] width 101 height 24
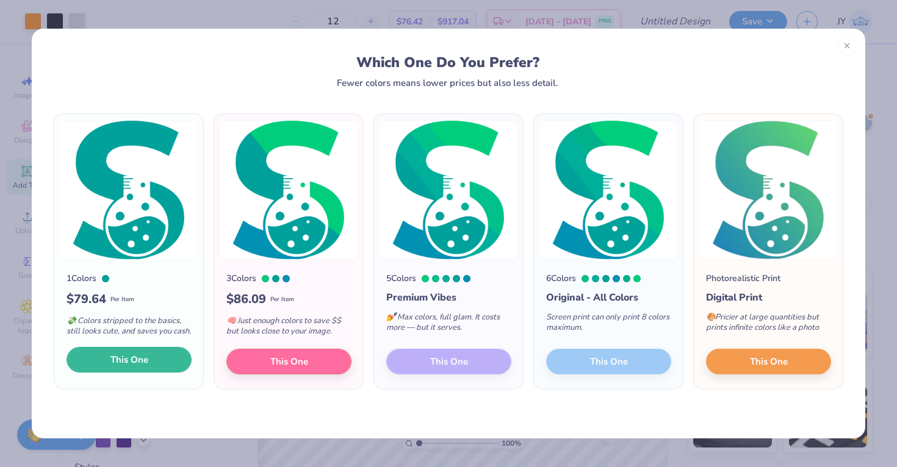
click at [170, 367] on button "This One" at bounding box center [129, 360] width 125 height 26
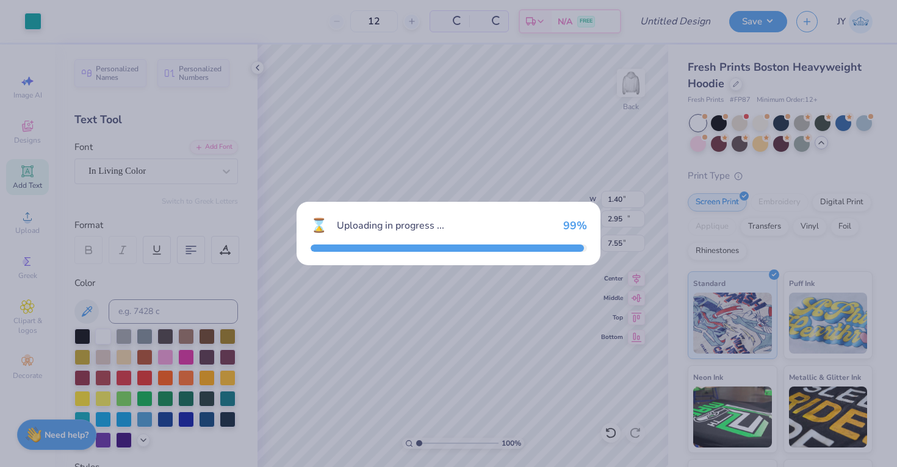
type input "9.97"
type input "12.42"
type input "0.54"
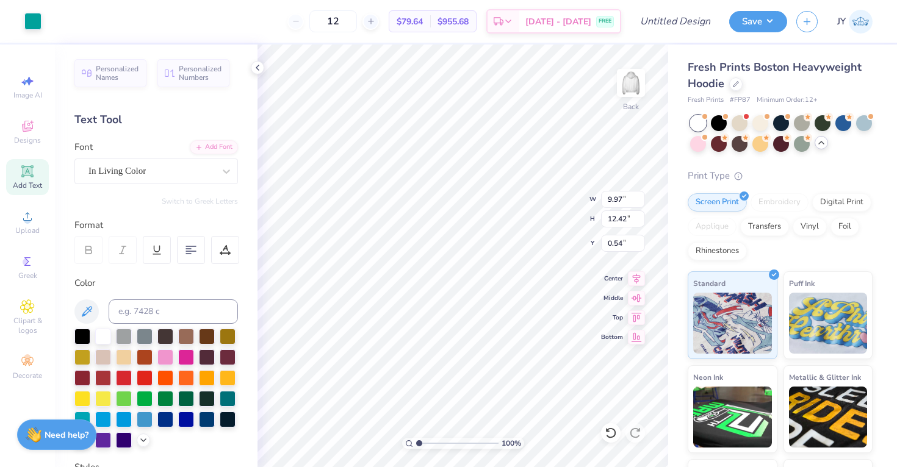
drag, startPoint x: 513, startPoint y: 135, endPoint x: 486, endPoint y: 164, distance: 39.3
click at [486, 164] on div at bounding box center [448, 233] width 897 height 467
type input "2.46"
type input "3.07"
type input "7.43"
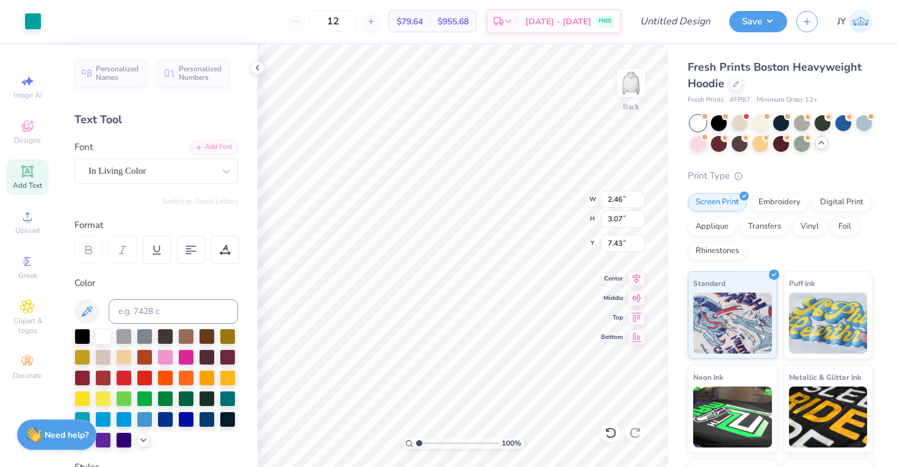
type input "1.40"
type input "2.95"
type input "7.55"
type input "3.87"
type input "2.39"
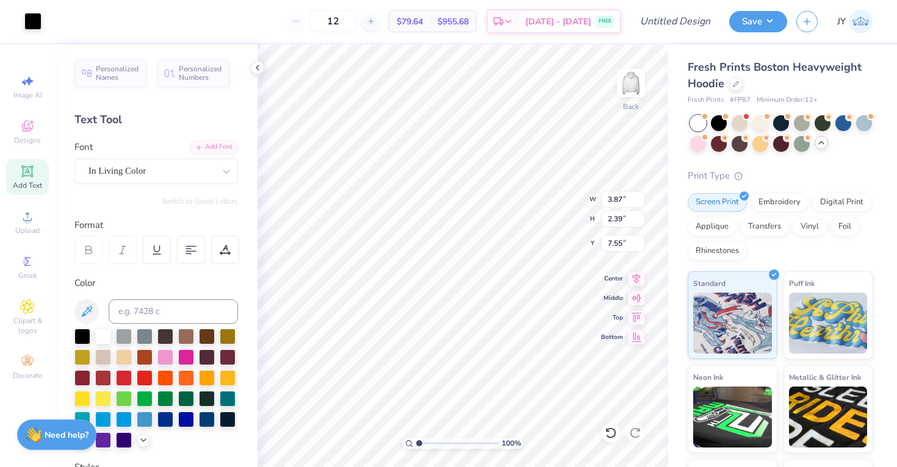
type input "7.43"
type input "2.46"
type input "3.07"
type input "3.87"
type input "2.39"
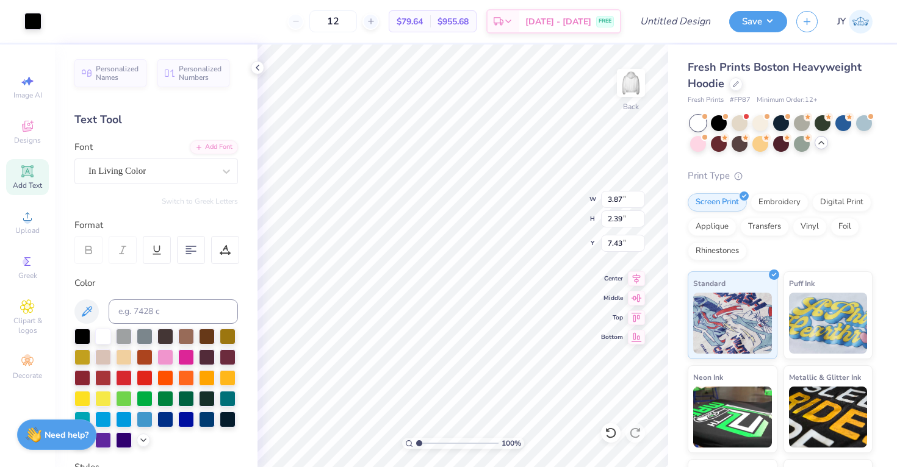
type input "7.77"
type input "1.40"
type input "2.95"
type input "7.55"
type input "1.73"
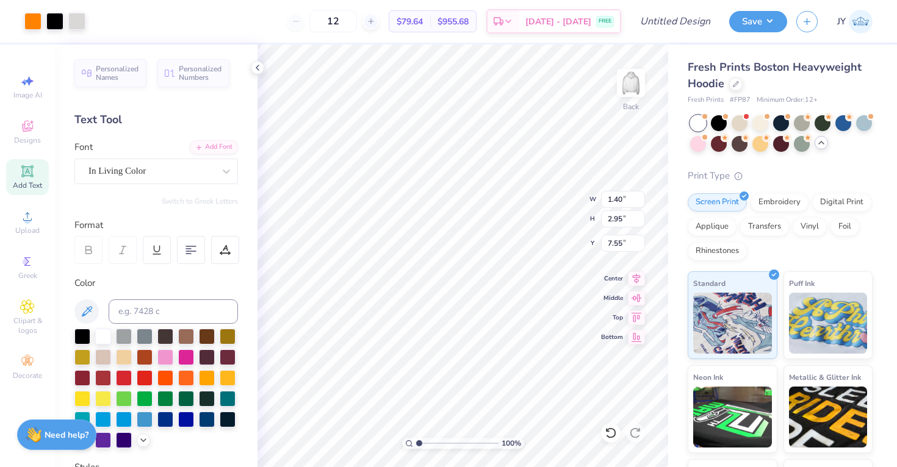
type input "3.65"
type input "7.14"
type input "2.46"
type input "3.07"
type input "7.43"
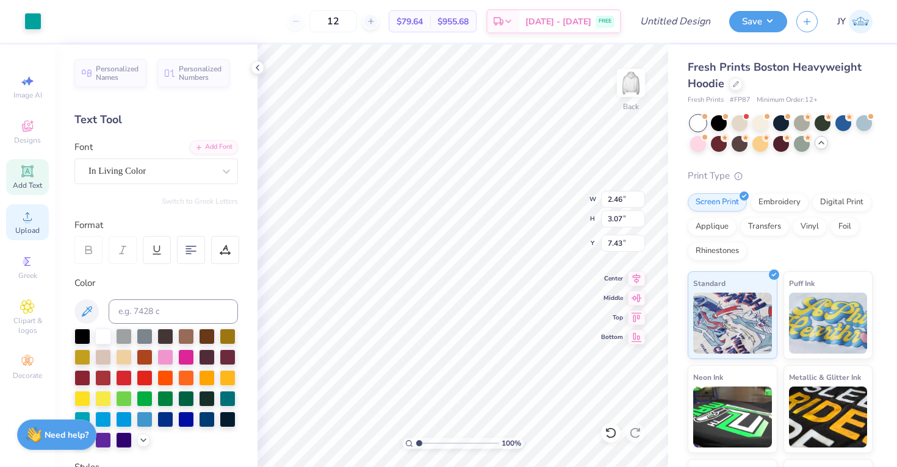
click at [27, 215] on icon at bounding box center [27, 216] width 15 height 15
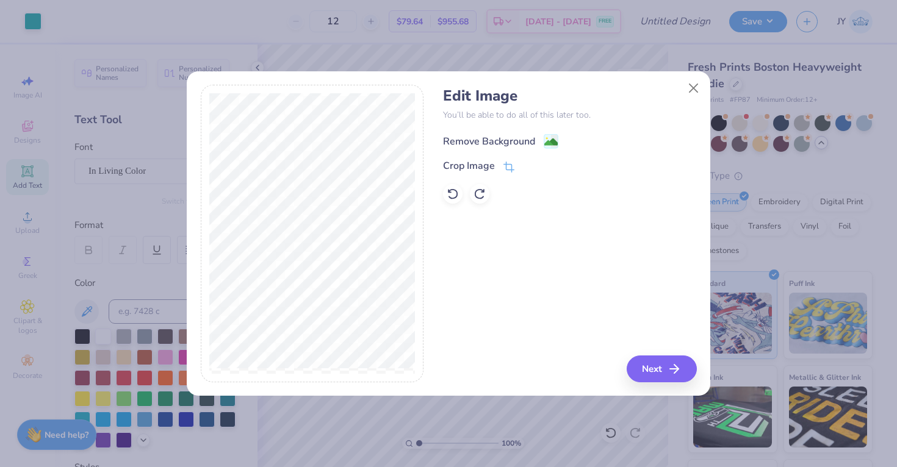
click at [549, 141] on image at bounding box center [550, 141] width 13 height 13
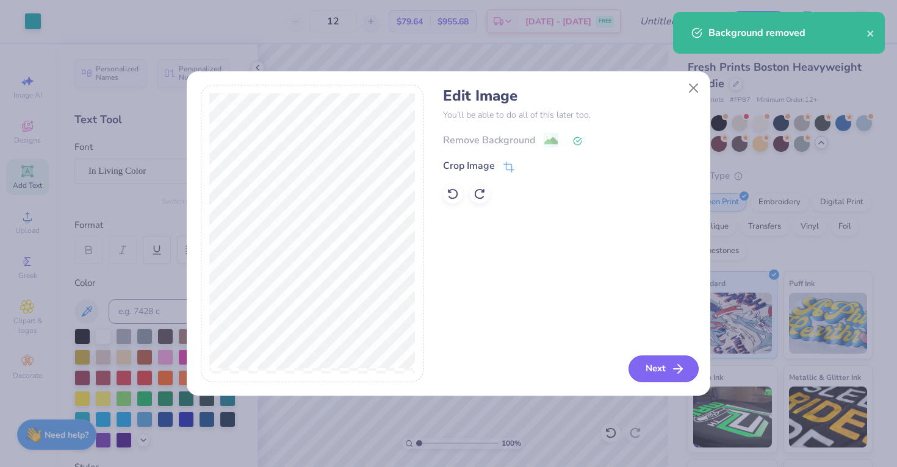
click at [660, 366] on button "Next" at bounding box center [664, 369] width 70 height 27
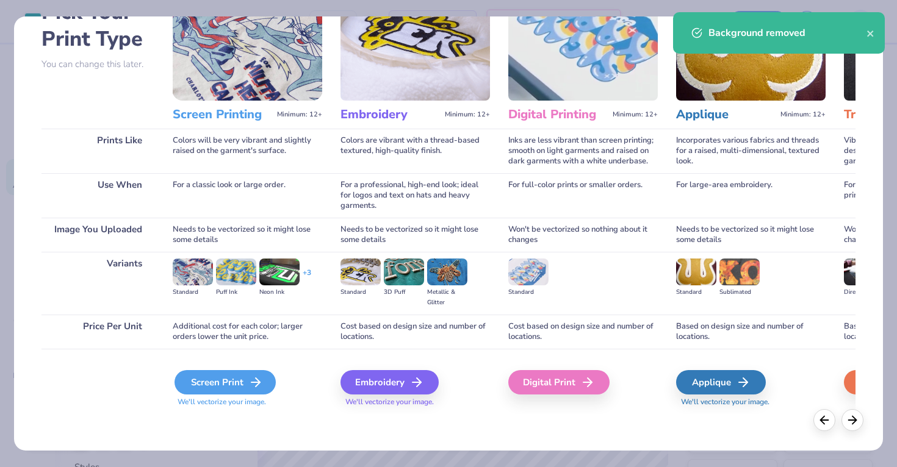
click at [243, 384] on div "Screen Print" at bounding box center [225, 382] width 101 height 24
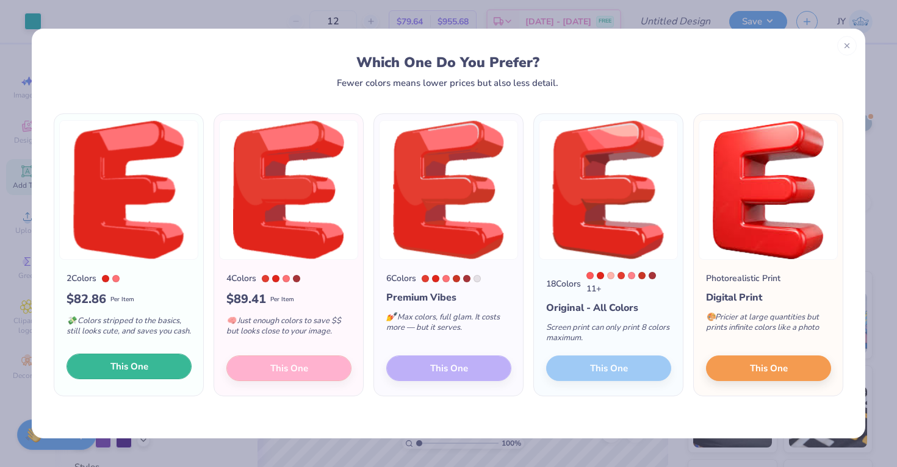
click at [161, 370] on button "This One" at bounding box center [129, 367] width 125 height 26
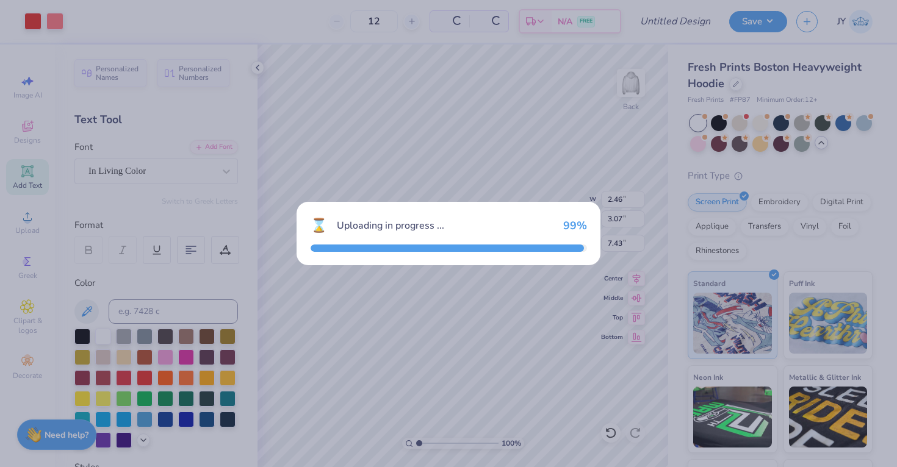
type input "6.02"
type input "7.50"
type input "3.00"
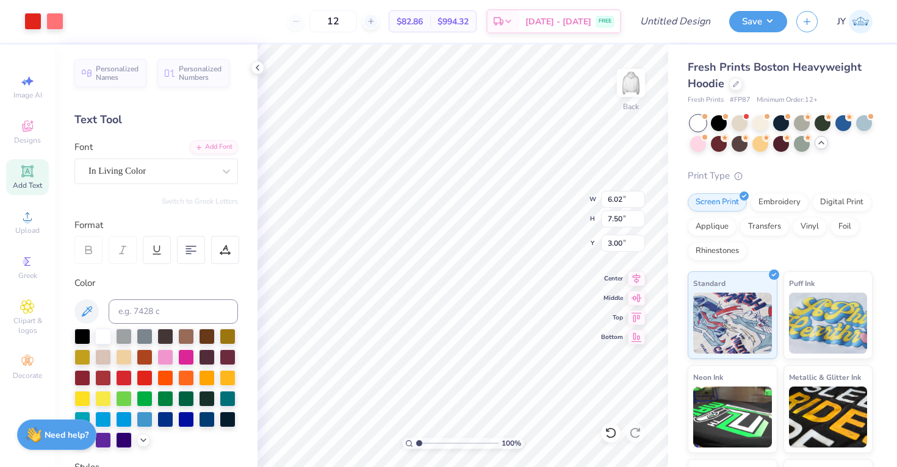
drag, startPoint x: 491, startPoint y: 164, endPoint x: 474, endPoint y: 178, distance: 21.3
click at [474, 178] on div at bounding box center [448, 233] width 897 height 467
type input "2.56"
type input "3.18"
type input "7.32"
